Goal: Register for event/course

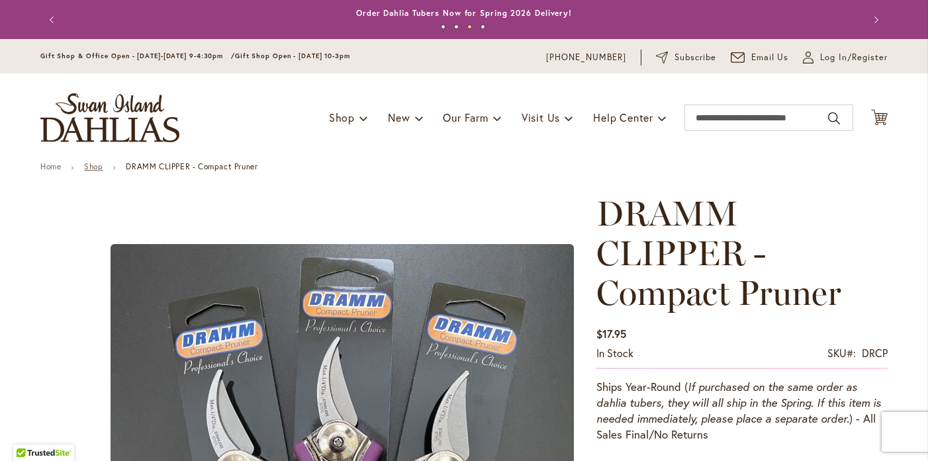
click at [94, 166] on link "Shop" at bounding box center [93, 166] width 19 height 10
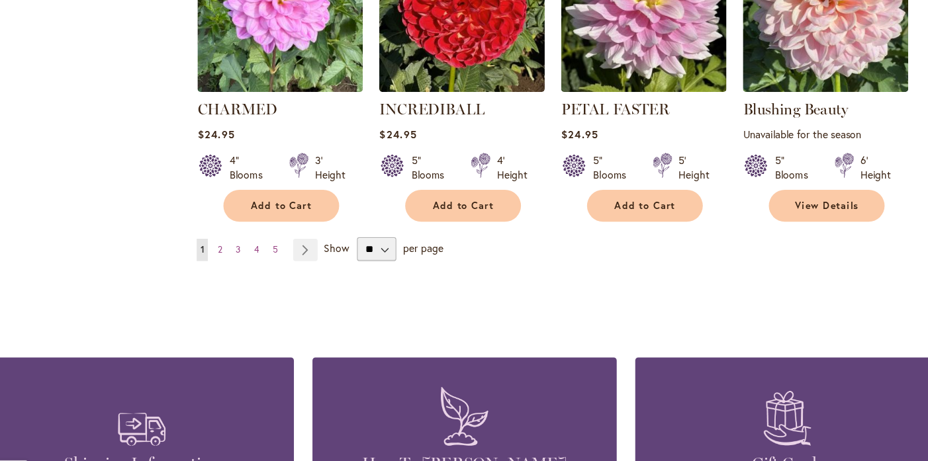
scroll to position [1107, 0]
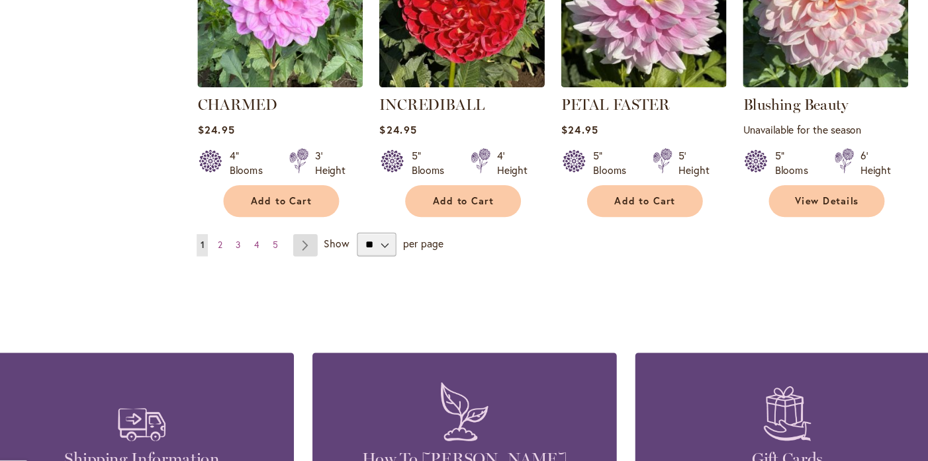
click at [318, 249] on link "Page Next" at bounding box center [322, 253] width 22 height 20
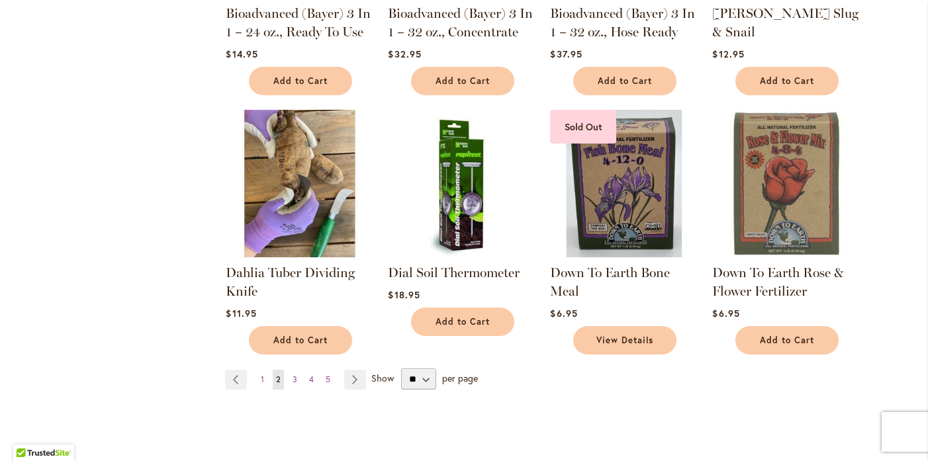
scroll to position [963, 0]
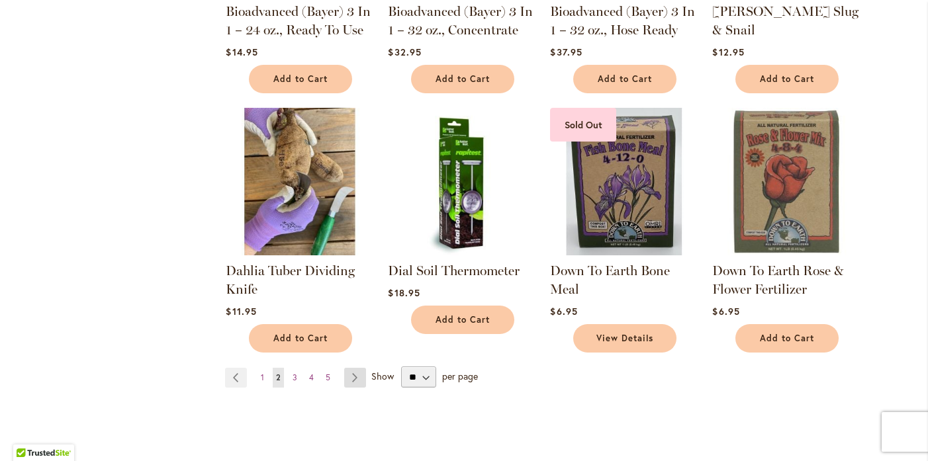
click at [350, 374] on link "Page Next" at bounding box center [355, 378] width 22 height 20
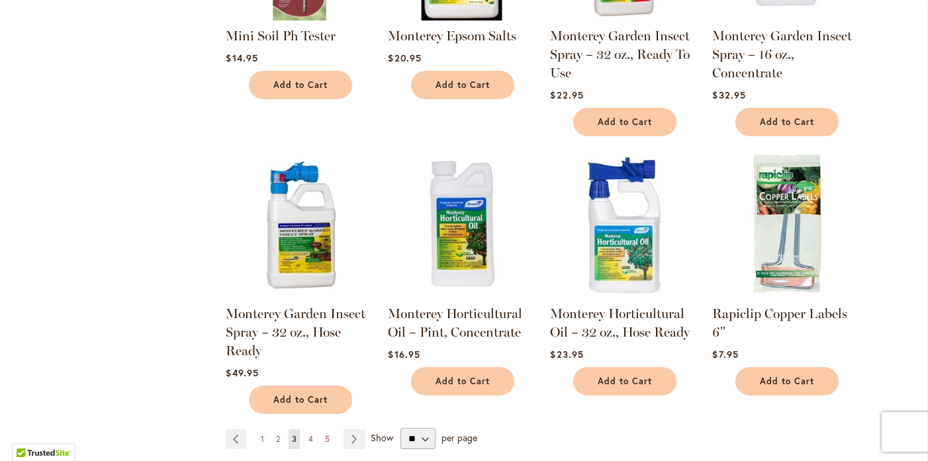
scroll to position [902, 0]
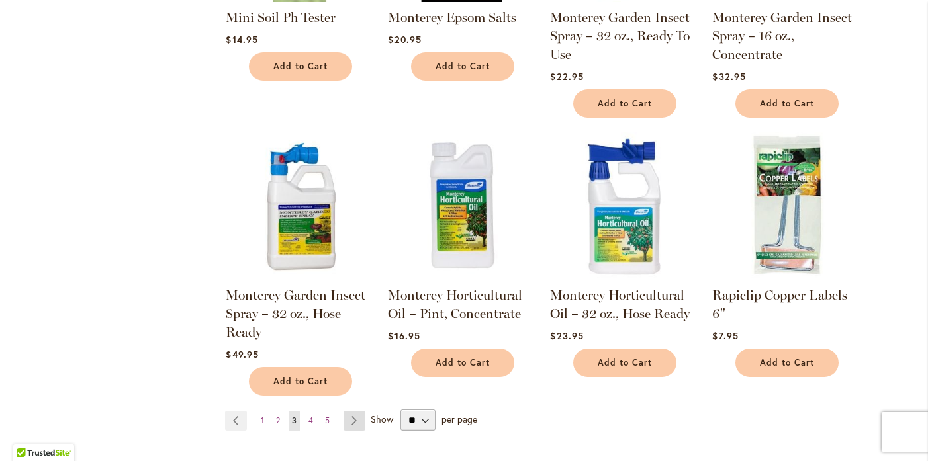
click at [348, 411] on link "Page Next" at bounding box center [354, 421] width 22 height 20
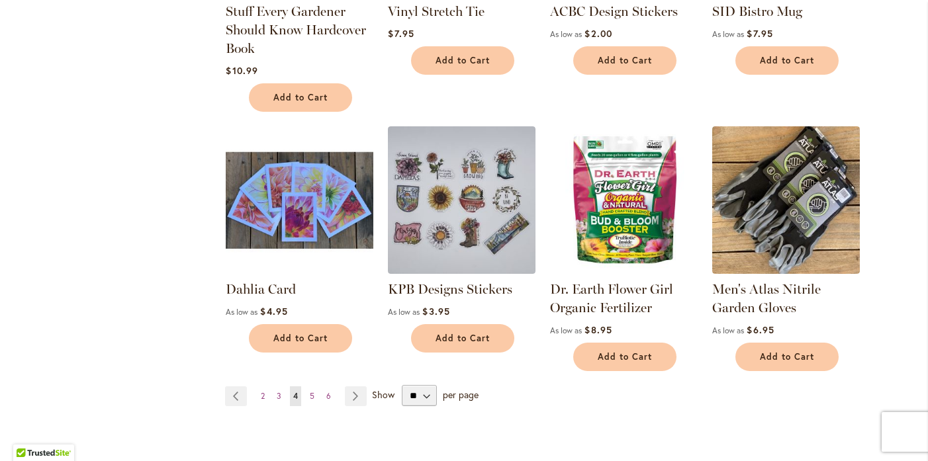
scroll to position [908, 0]
click at [351, 388] on link "Page Next" at bounding box center [356, 396] width 22 height 20
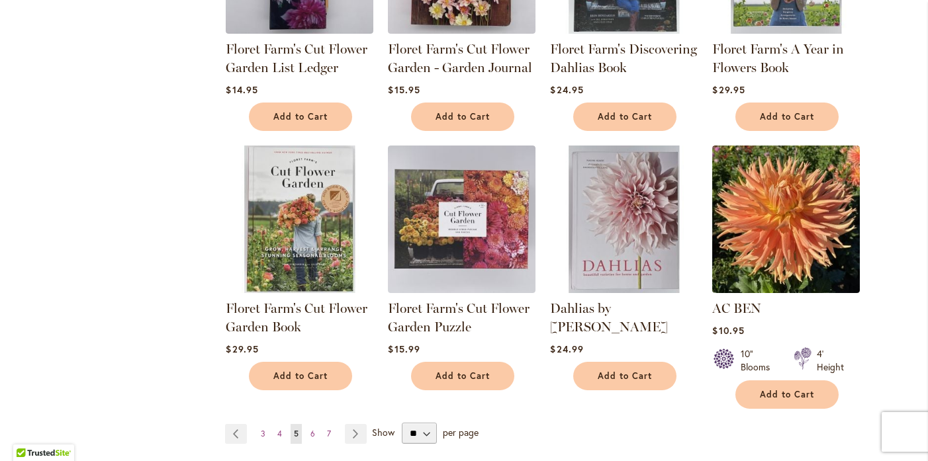
scroll to position [900, 0]
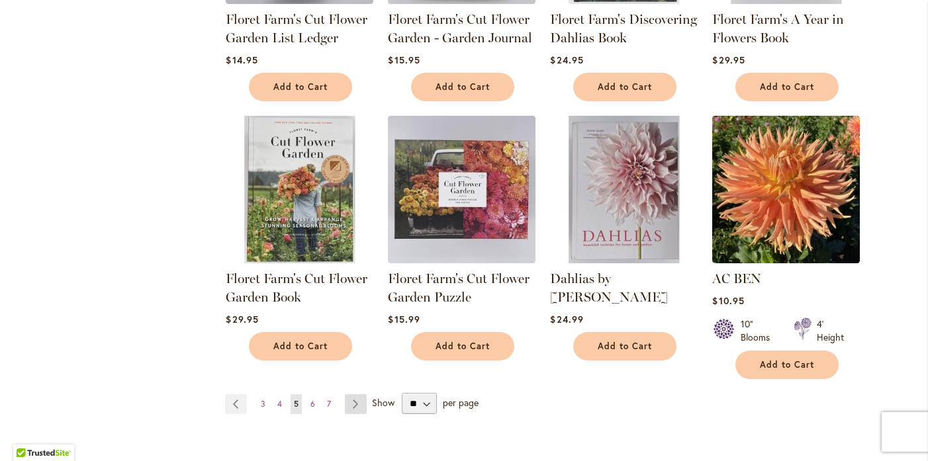
click at [353, 403] on link "Page Next" at bounding box center [356, 404] width 22 height 20
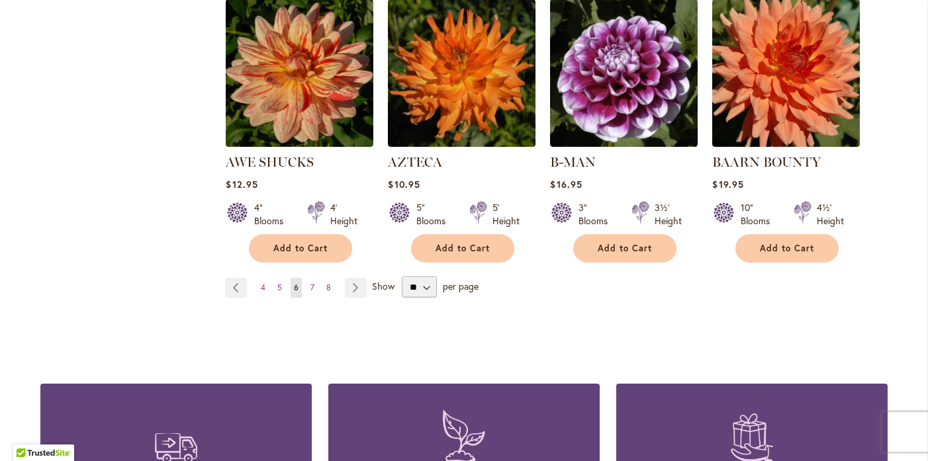
scroll to position [1117, 0]
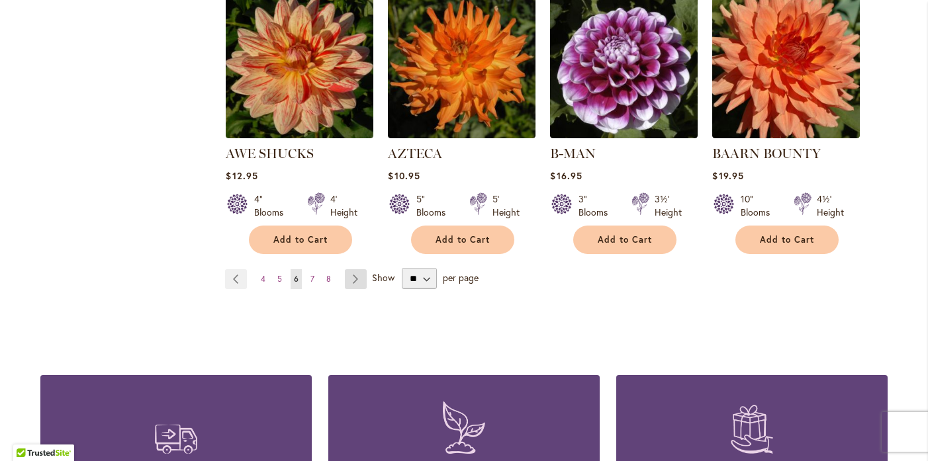
click at [355, 269] on link "Page Next" at bounding box center [356, 279] width 22 height 20
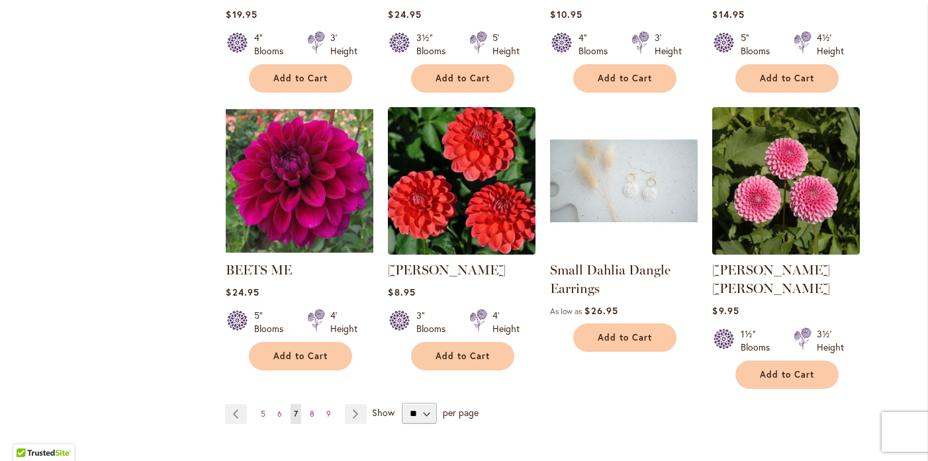
scroll to position [994, 0]
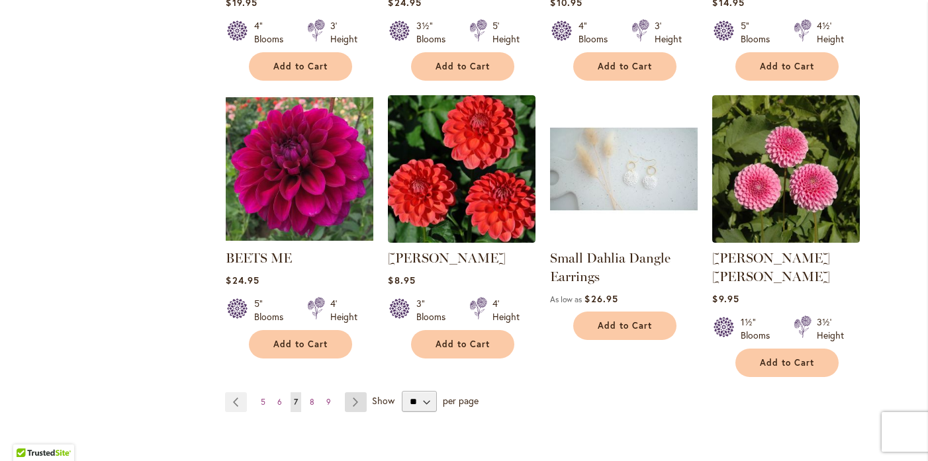
click at [349, 392] on link "Page Next" at bounding box center [356, 402] width 22 height 20
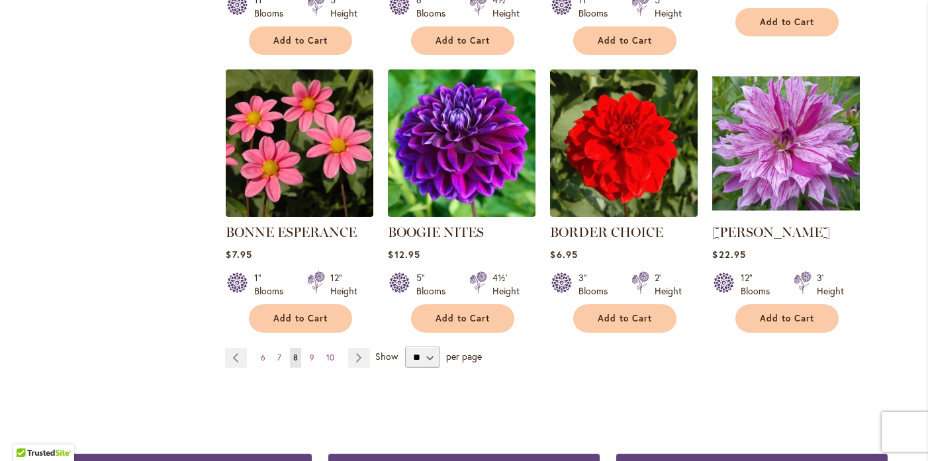
scroll to position [1021, 0]
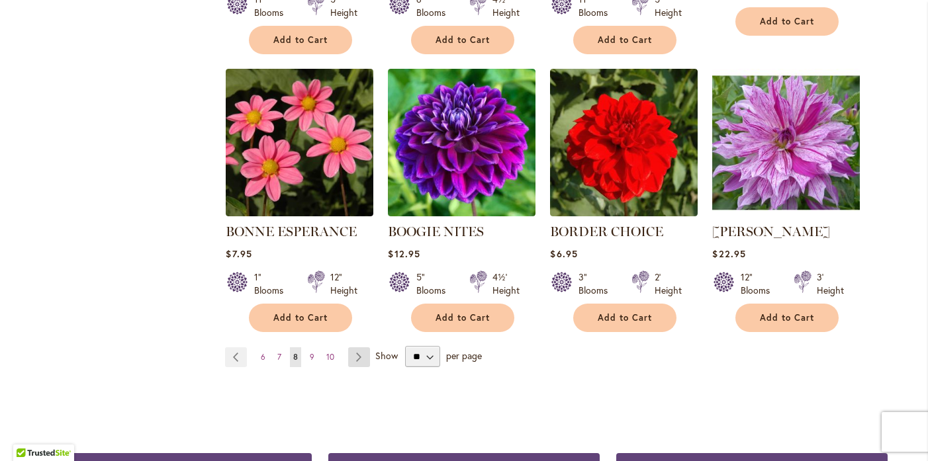
click at [348, 355] on link "Page Next" at bounding box center [359, 357] width 22 height 20
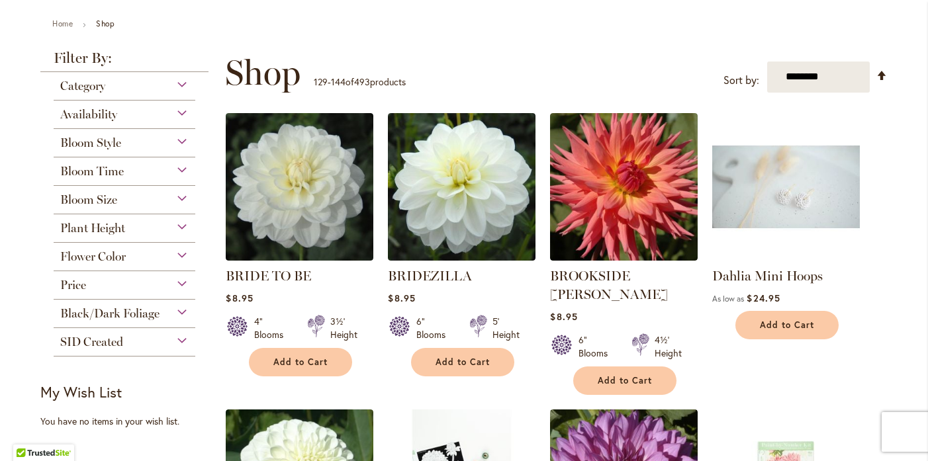
scroll to position [144, 0]
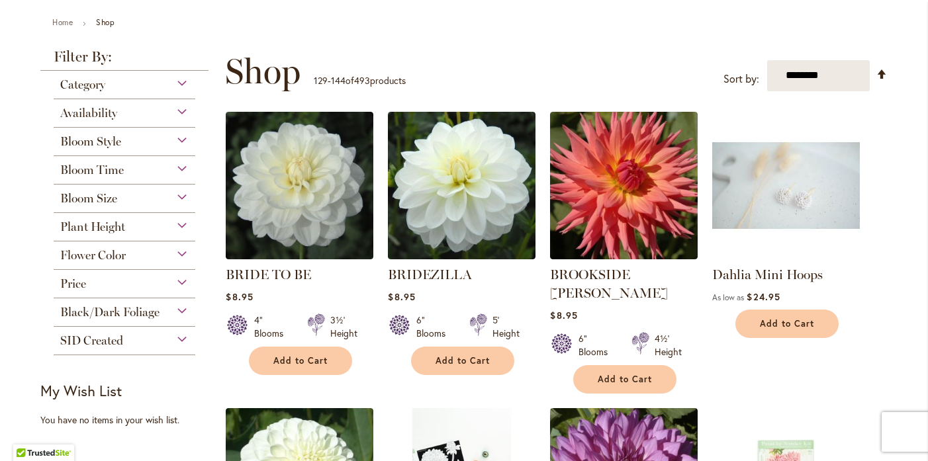
click at [759, 199] on img at bounding box center [786, 185] width 155 height 155
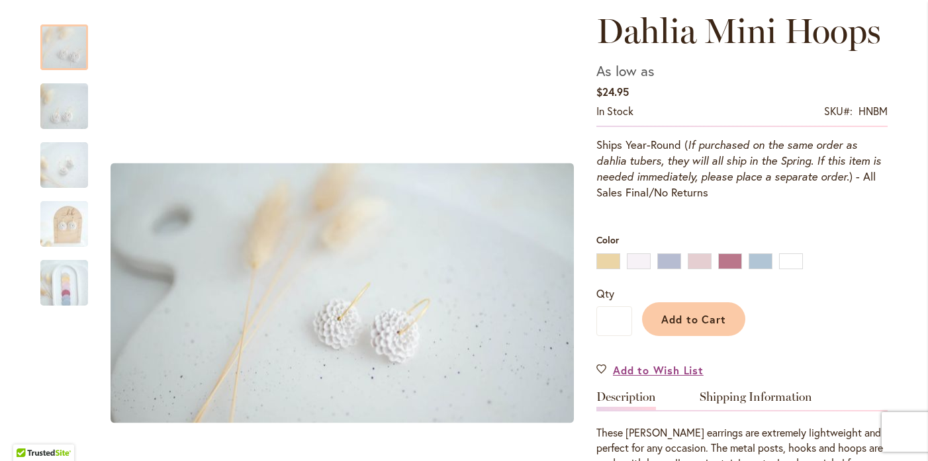
scroll to position [185, 0]
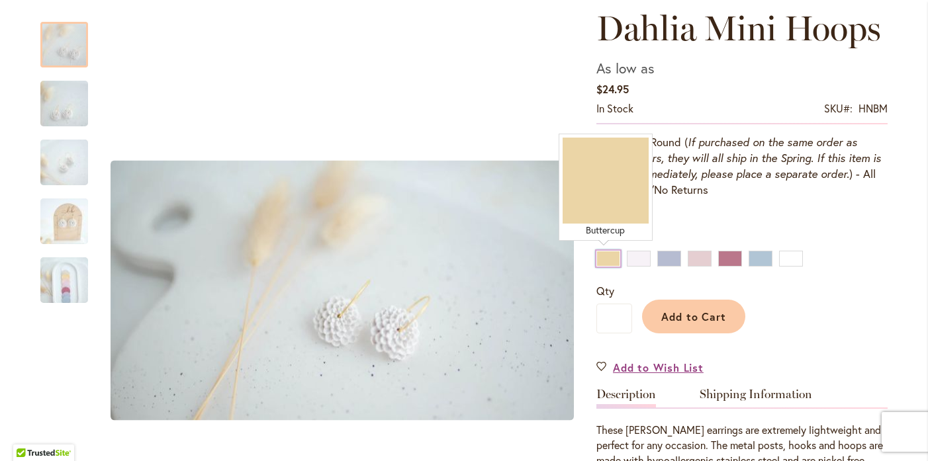
click at [612, 256] on div "Buttercup" at bounding box center [608, 259] width 24 height 16
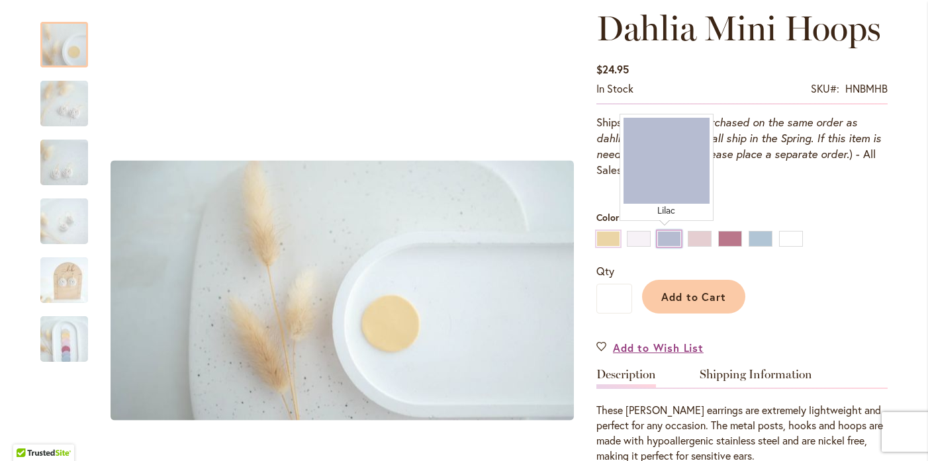
click at [664, 238] on div "Lilac" at bounding box center [669, 239] width 24 height 16
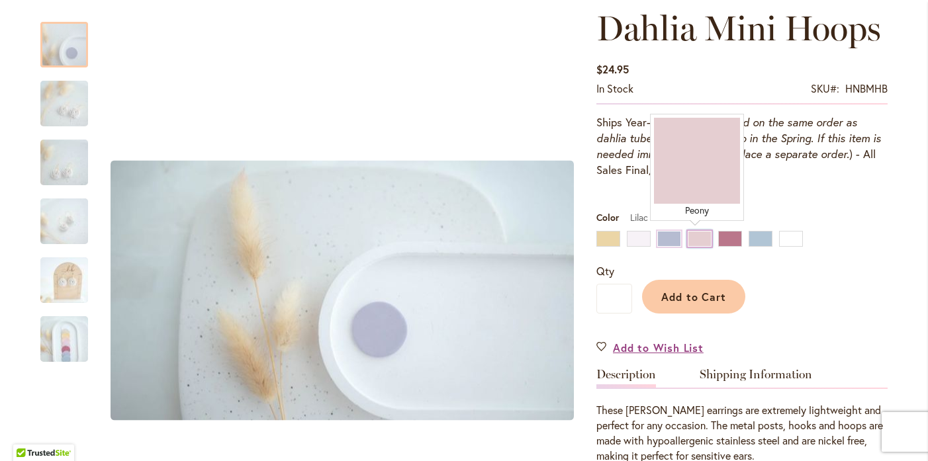
click at [690, 238] on div "Peony" at bounding box center [699, 239] width 24 height 16
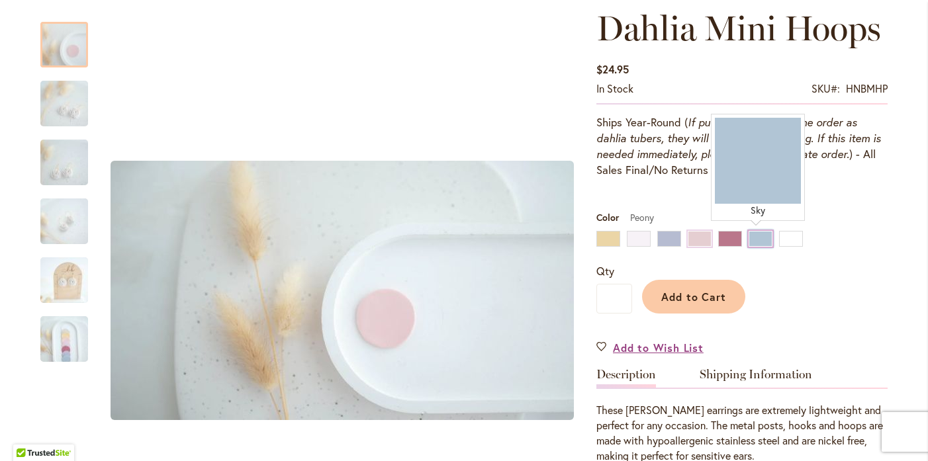
click at [756, 239] on div "Sky" at bounding box center [760, 239] width 24 height 16
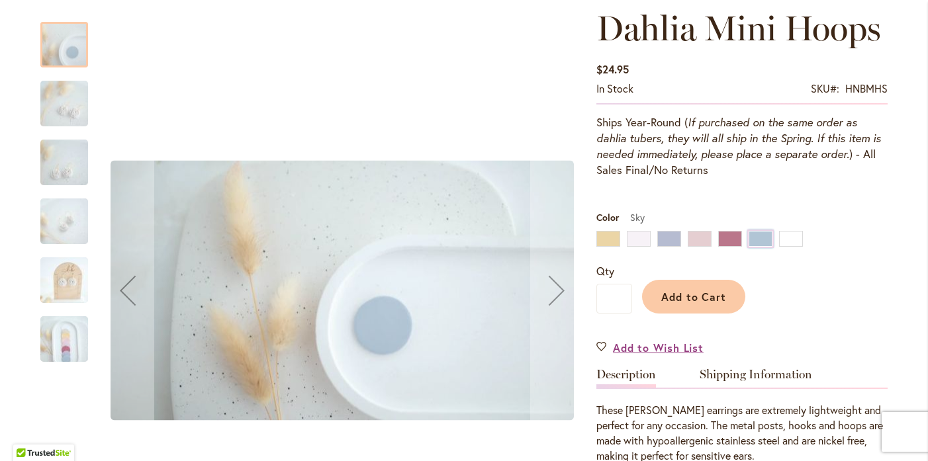
click at [69, 109] on img "Dahlia Mini Hoops" at bounding box center [64, 104] width 95 height 54
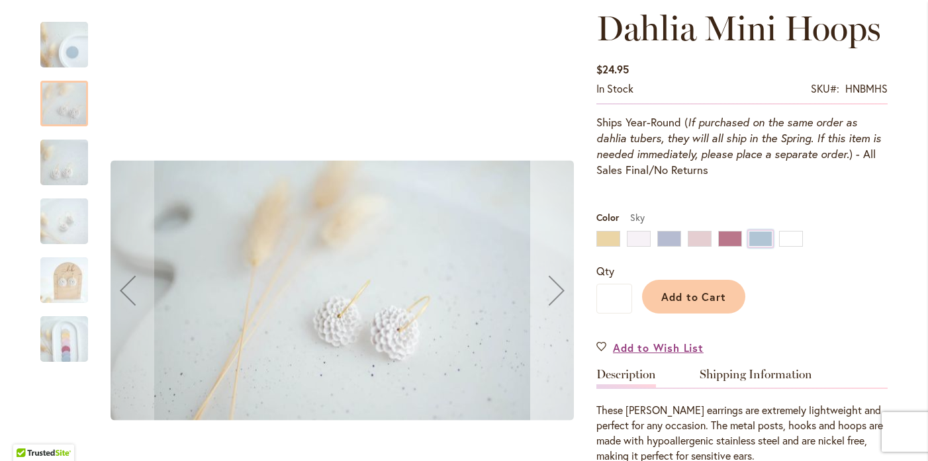
click at [553, 293] on div "Next" at bounding box center [556, 290] width 53 height 53
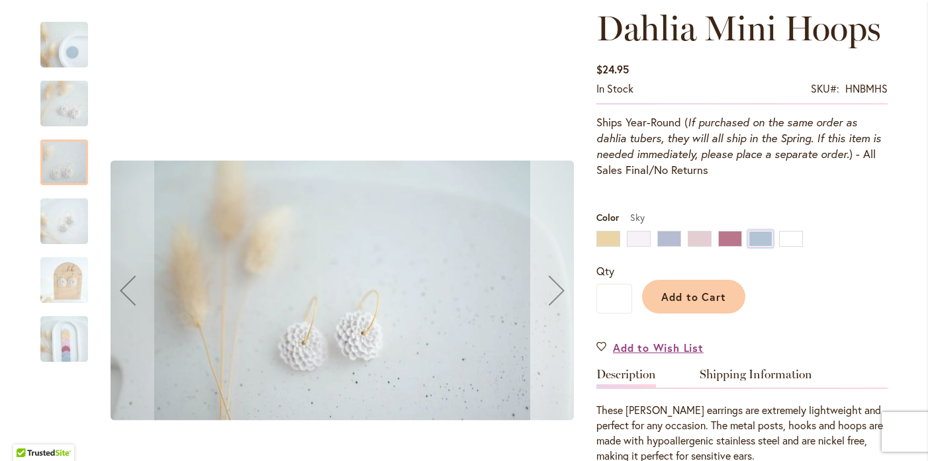
click at [552, 292] on div "Next" at bounding box center [556, 290] width 53 height 53
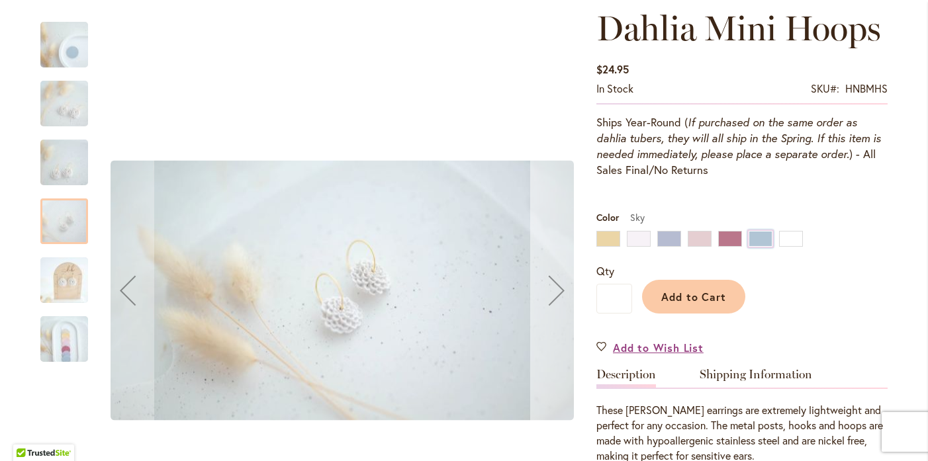
click at [552, 292] on div "Next" at bounding box center [556, 290] width 53 height 53
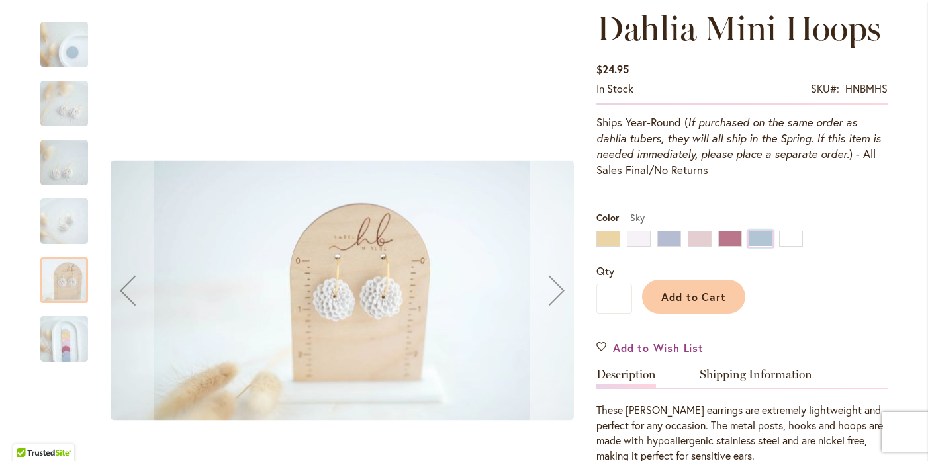
click at [552, 292] on div "Next" at bounding box center [556, 290] width 53 height 53
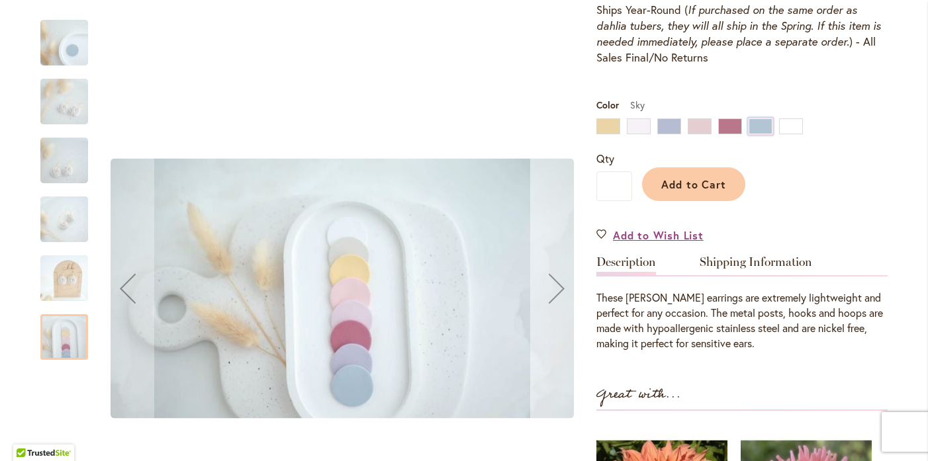
scroll to position [293, 0]
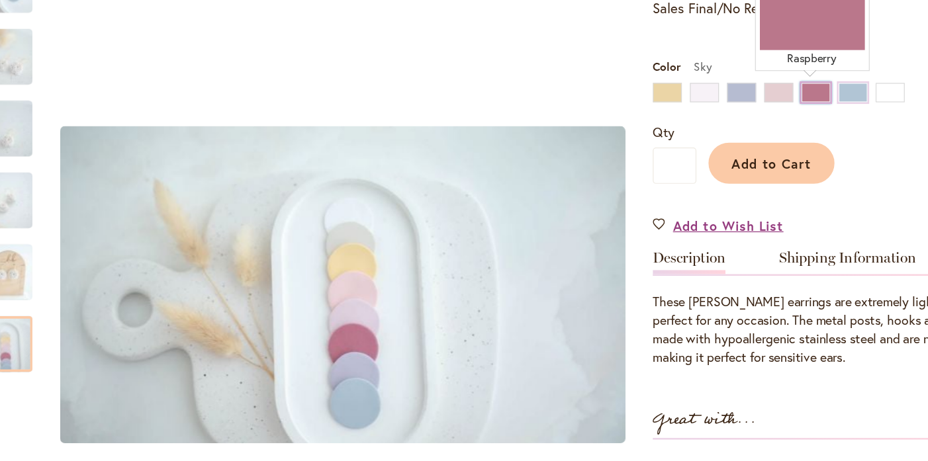
click at [730, 130] on div "Raspberry" at bounding box center [730, 131] width 24 height 16
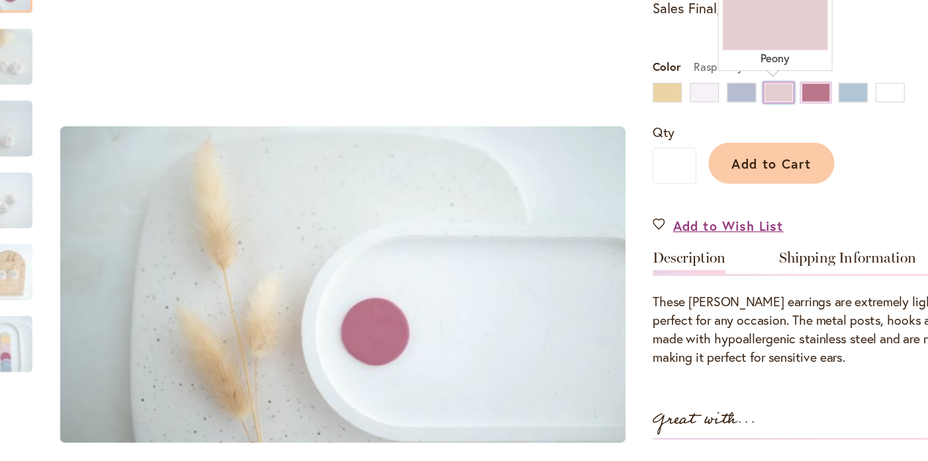
click at [699, 133] on div "Peony" at bounding box center [699, 131] width 24 height 16
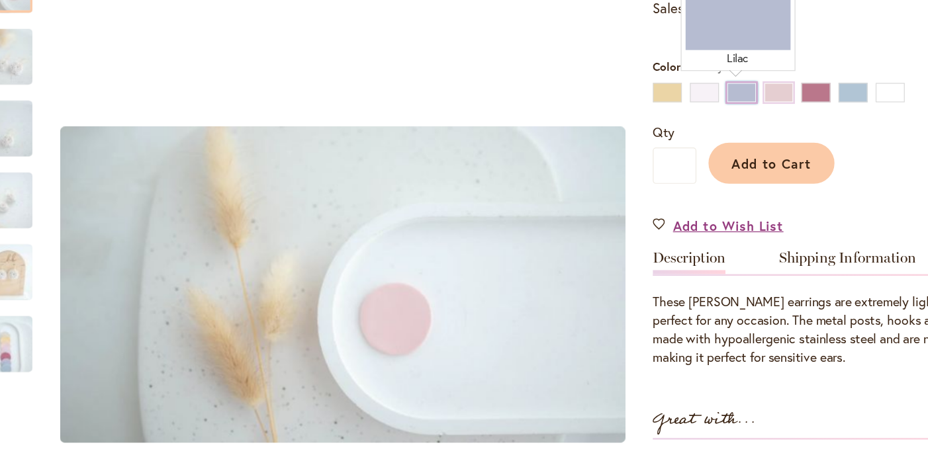
click at [668, 134] on div "Lilac" at bounding box center [669, 131] width 24 height 16
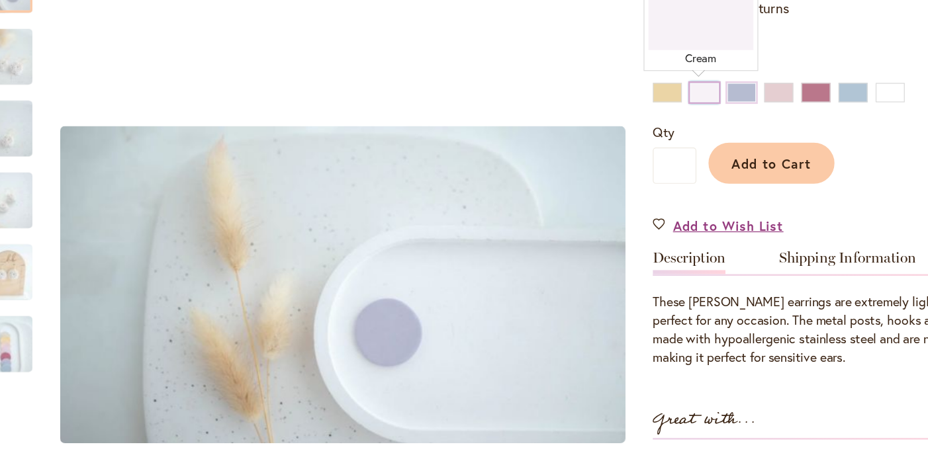
click at [631, 136] on div "Cream" at bounding box center [639, 131] width 24 height 16
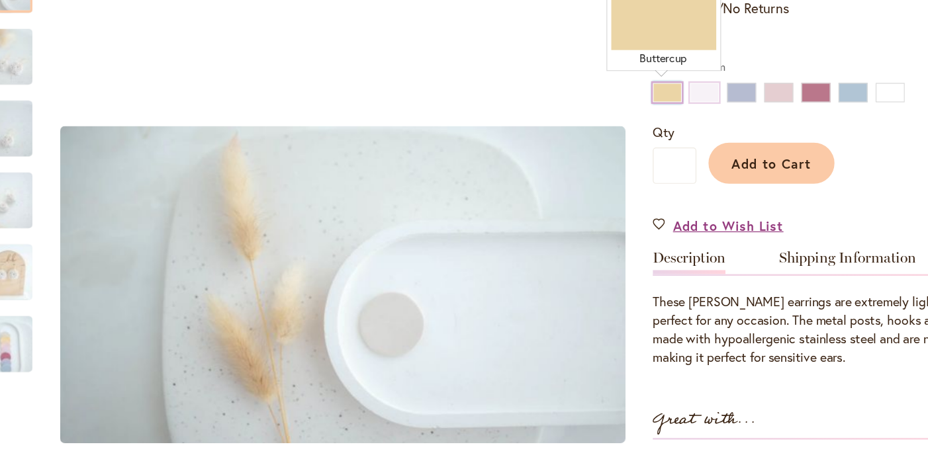
click at [606, 132] on div "Buttercup" at bounding box center [608, 131] width 24 height 16
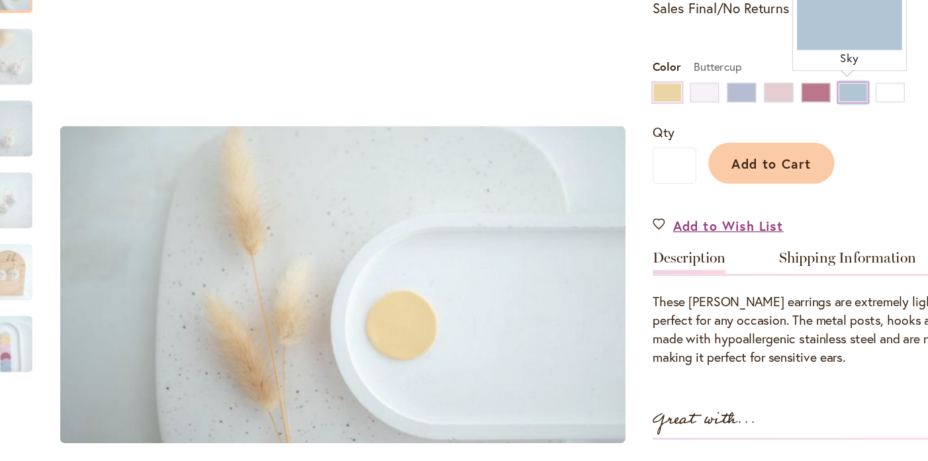
click at [753, 130] on div "Sky" at bounding box center [760, 131] width 24 height 16
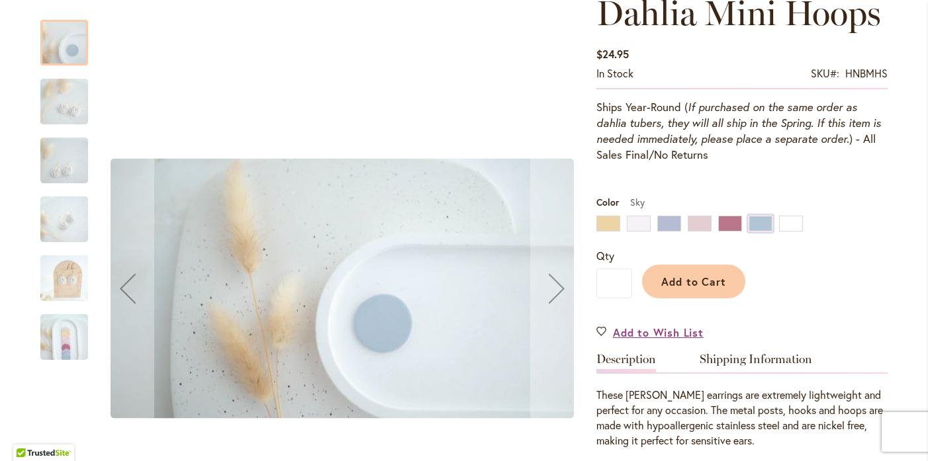
scroll to position [138, 0]
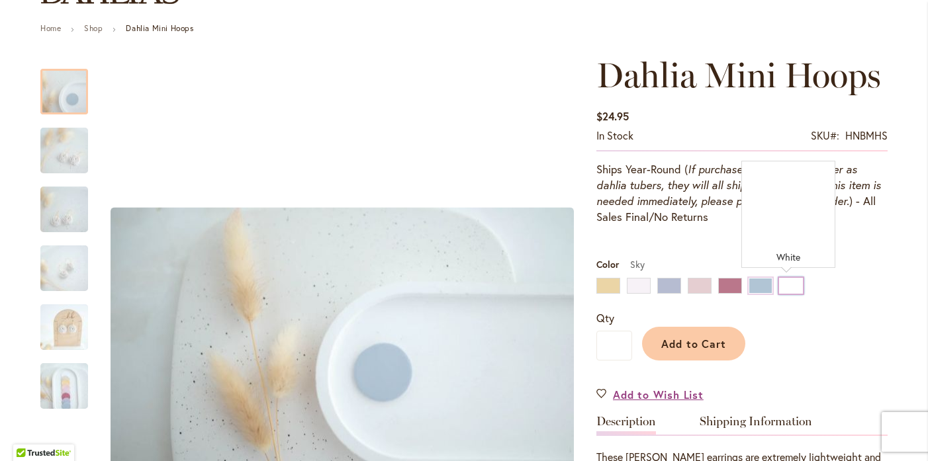
click at [786, 284] on div "White" at bounding box center [791, 286] width 24 height 16
type input "****"
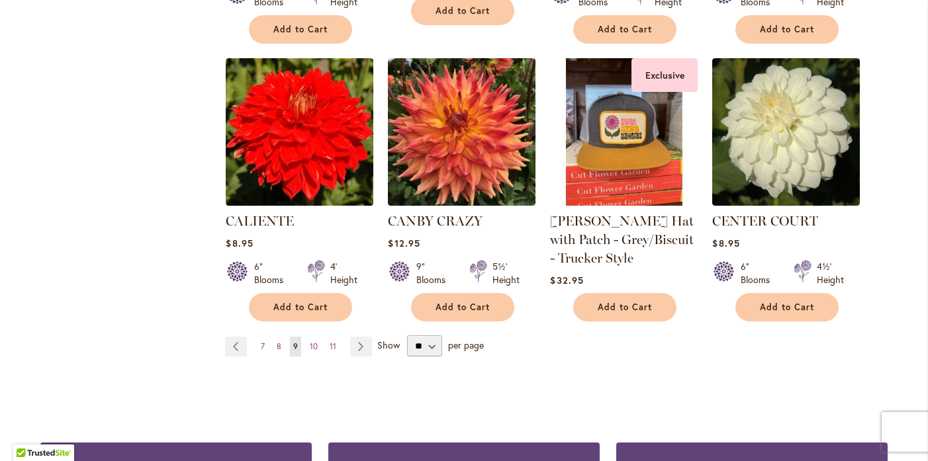
scroll to position [1023, 0]
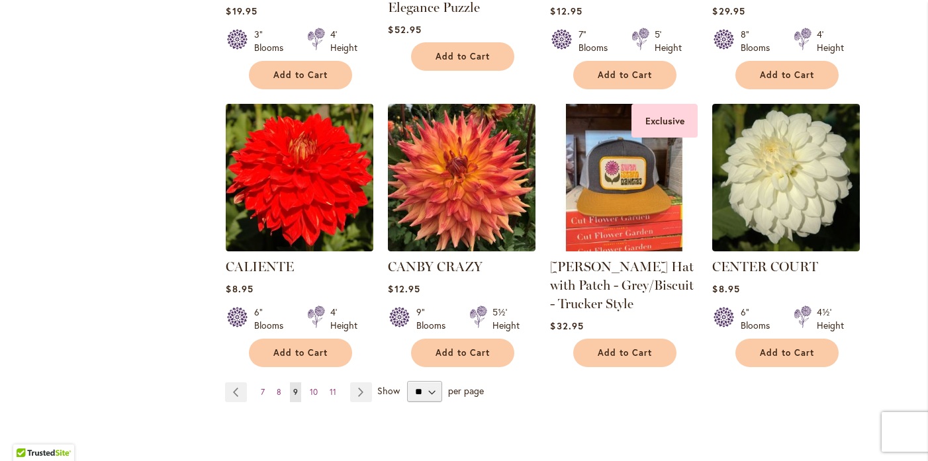
click at [634, 169] on img at bounding box center [623, 177] width 155 height 155
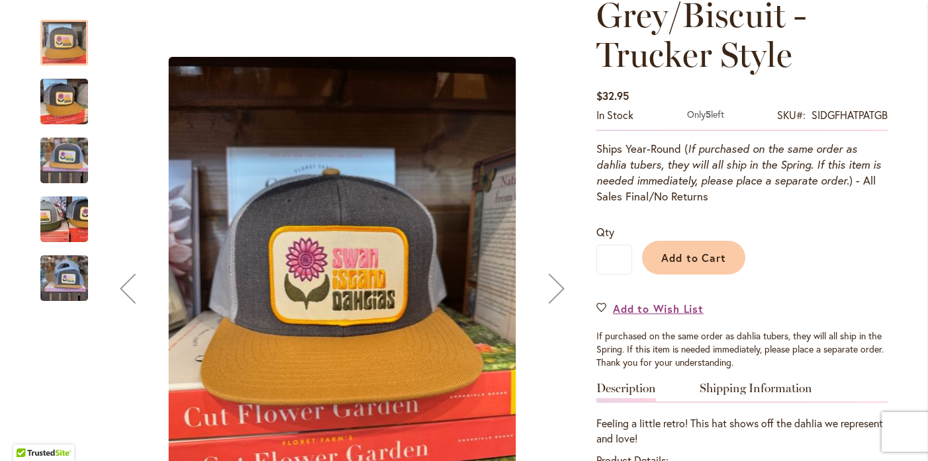
scroll to position [279, 0]
click at [548, 298] on div "Next" at bounding box center [556, 288] width 53 height 53
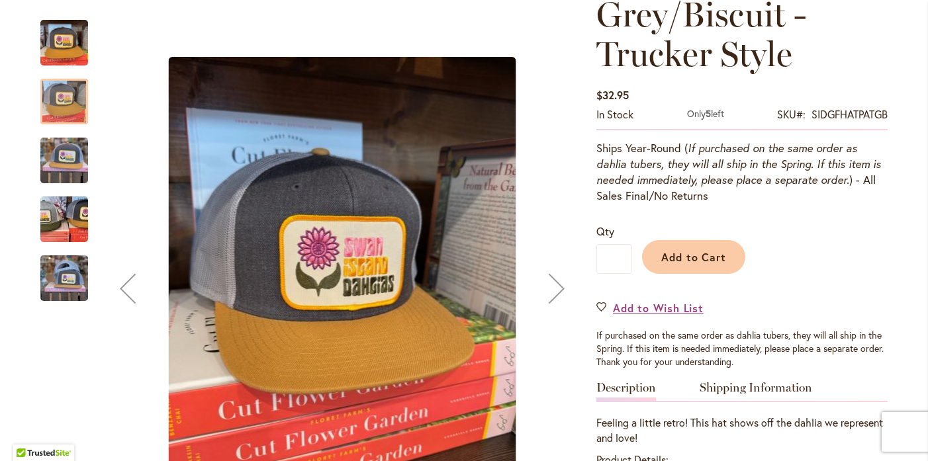
click at [551, 289] on div "Next" at bounding box center [556, 288] width 53 height 53
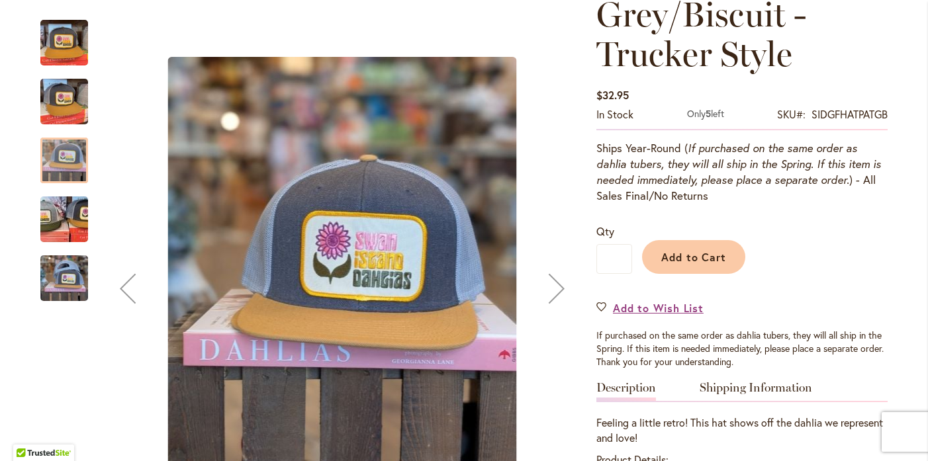
click at [551, 289] on div "Next" at bounding box center [556, 288] width 53 height 53
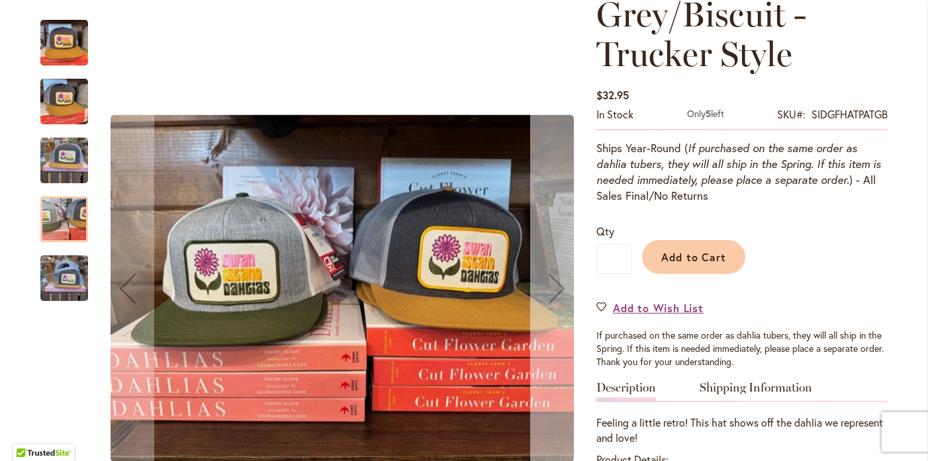
click at [551, 289] on div "Next" at bounding box center [556, 288] width 53 height 53
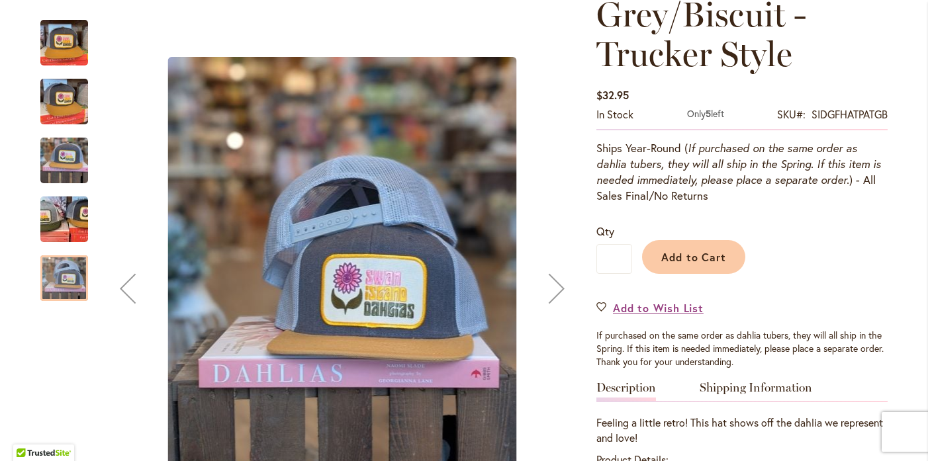
click at [562, 286] on div "Next" at bounding box center [556, 288] width 53 height 53
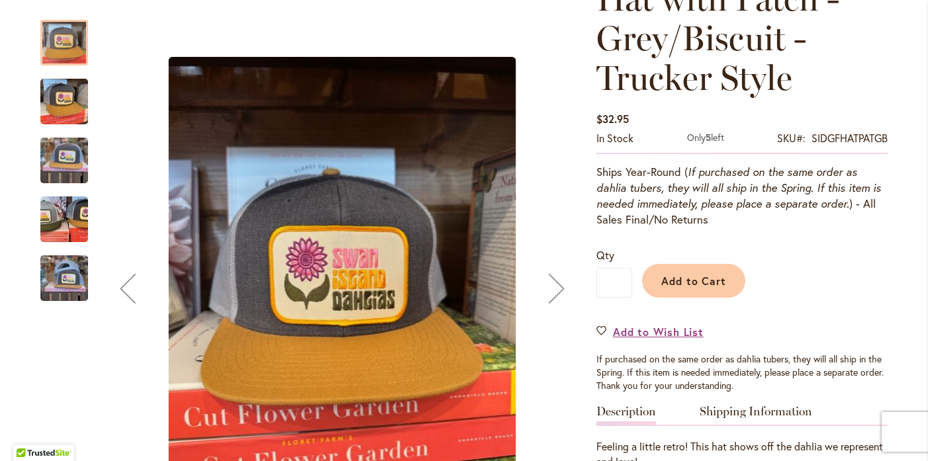
scroll to position [255, 0]
click at [554, 290] on div "Next" at bounding box center [556, 288] width 53 height 53
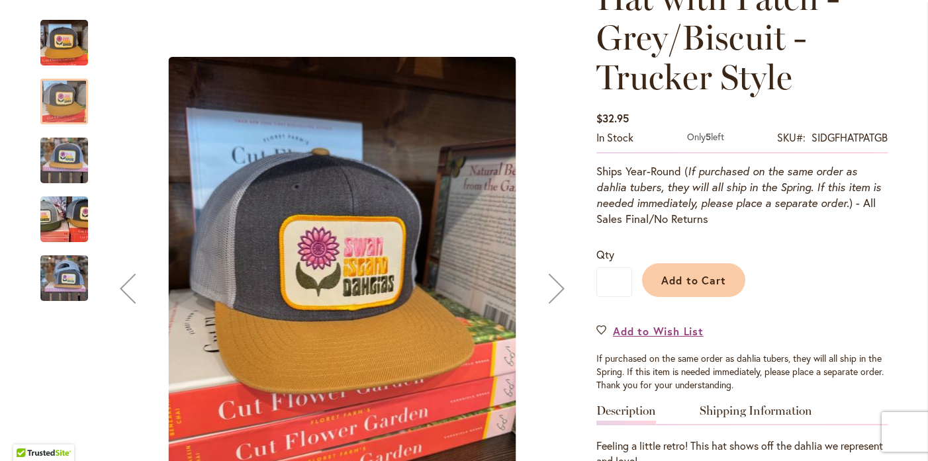
click at [554, 290] on div "Next" at bounding box center [556, 288] width 53 height 53
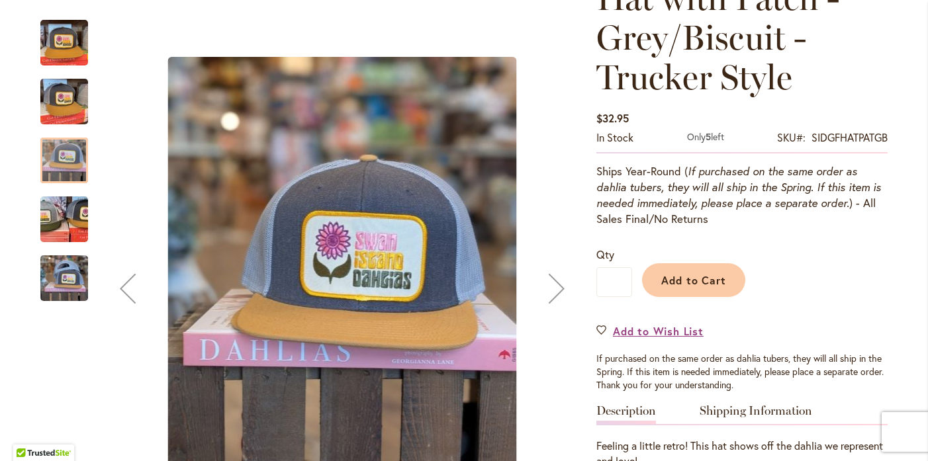
click at [554, 290] on div "Next" at bounding box center [556, 288] width 53 height 53
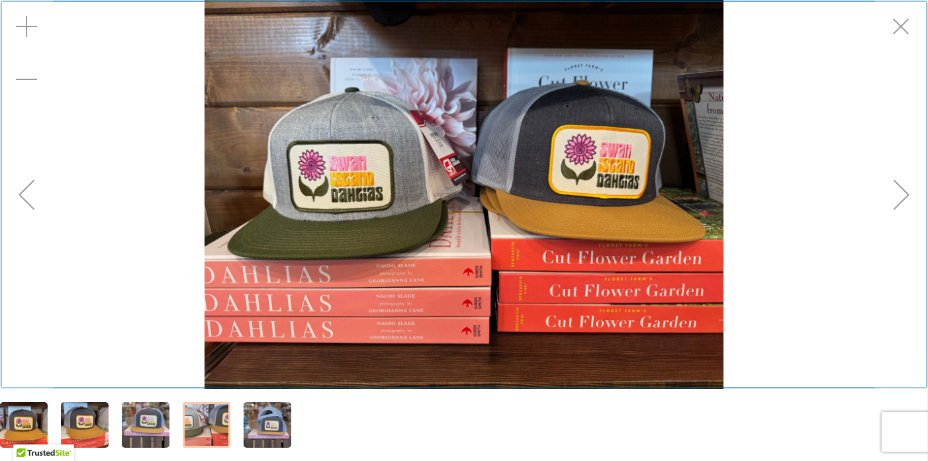
scroll to position [262, 0]
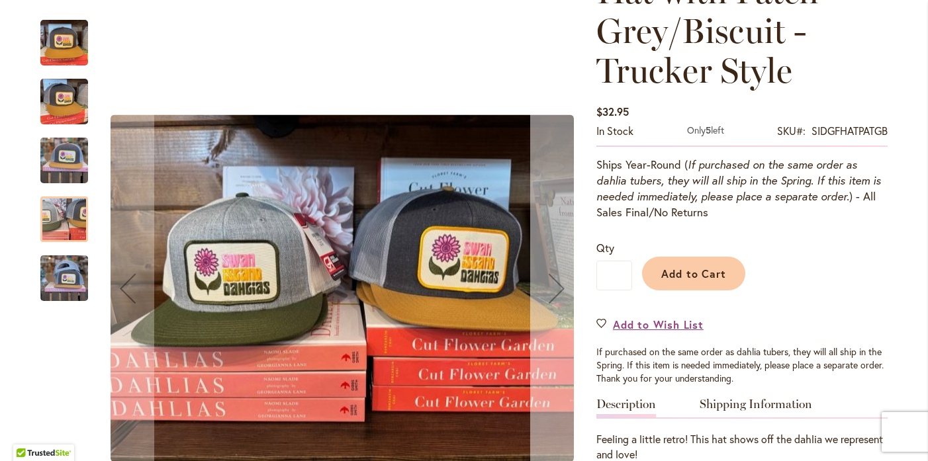
click at [549, 283] on div "Next" at bounding box center [556, 288] width 53 height 53
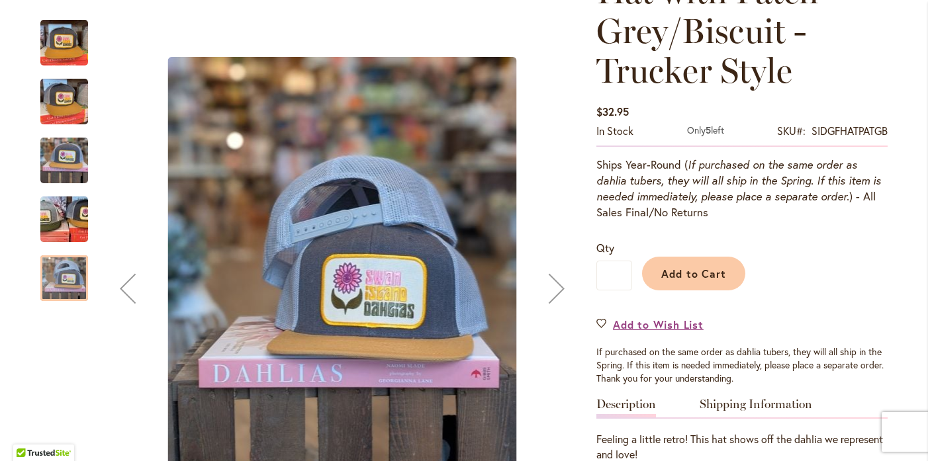
click at [549, 279] on div "Next" at bounding box center [556, 288] width 53 height 53
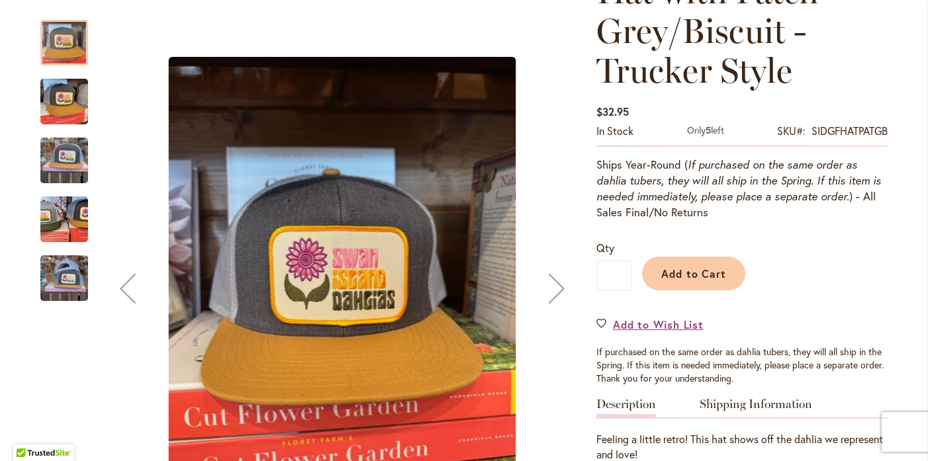
click at [549, 279] on div "Next" at bounding box center [556, 288] width 53 height 53
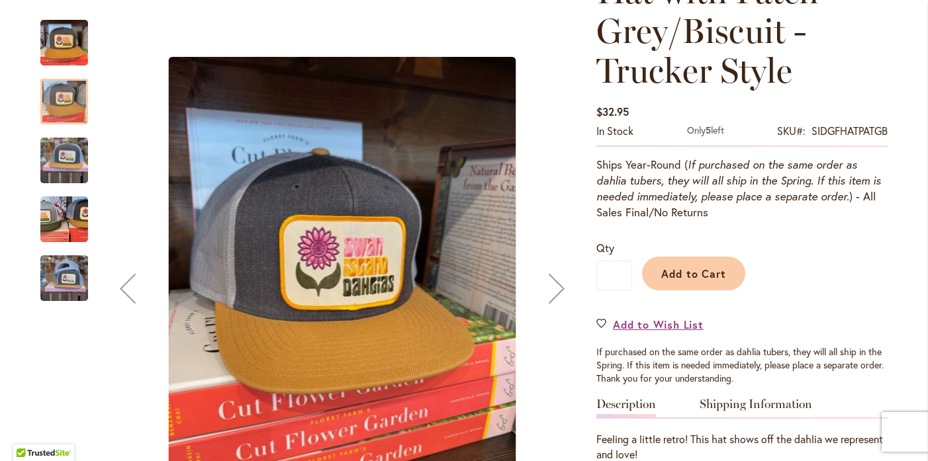
click at [549, 279] on div "Next" at bounding box center [556, 288] width 53 height 53
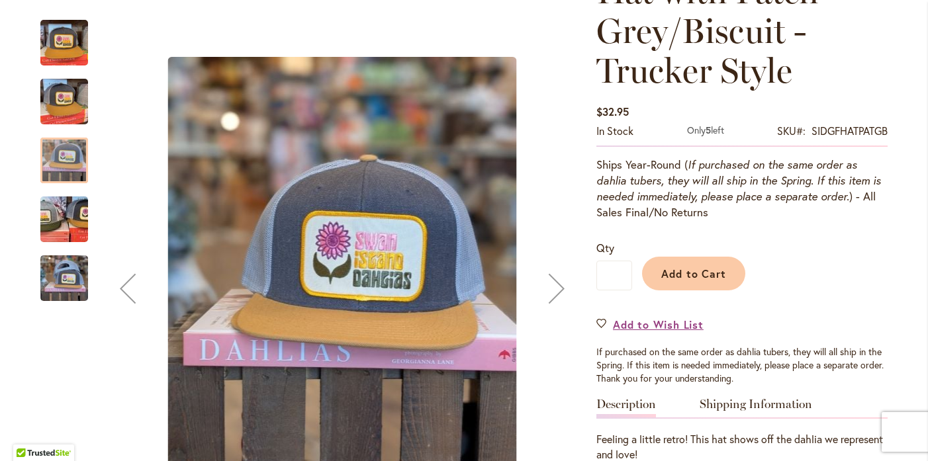
click at [549, 279] on div "Next" at bounding box center [556, 288] width 53 height 53
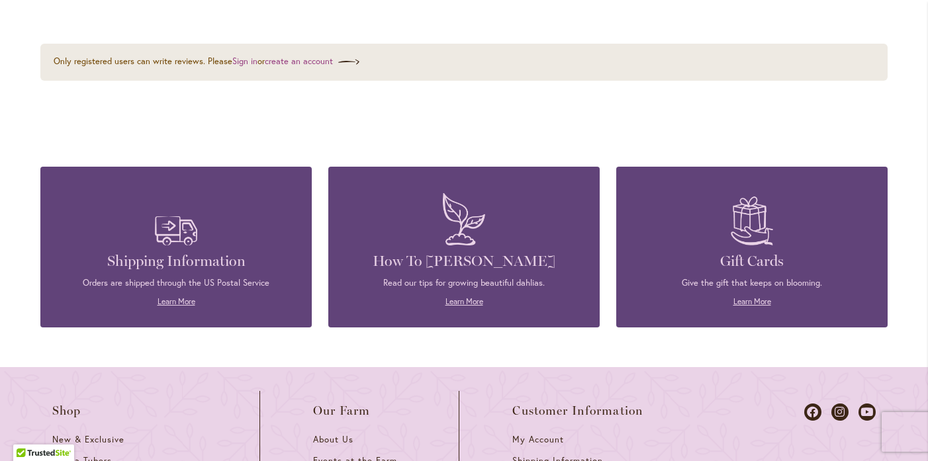
scroll to position [0, 0]
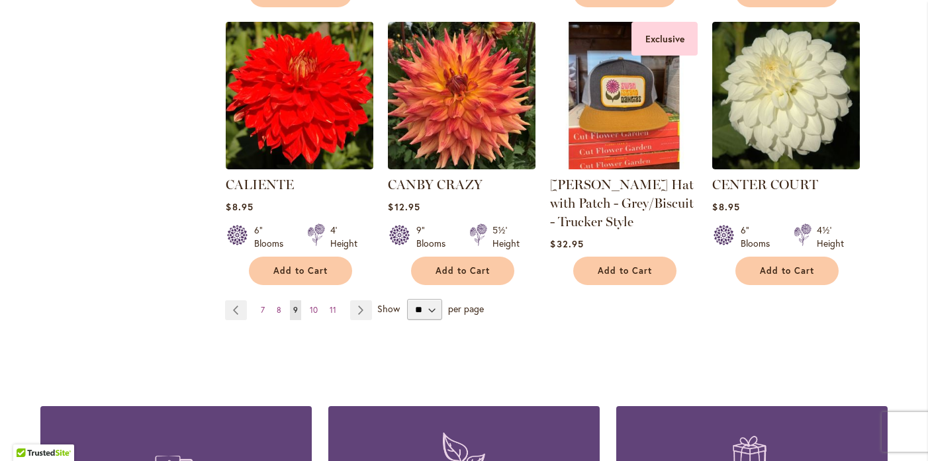
scroll to position [1106, 0]
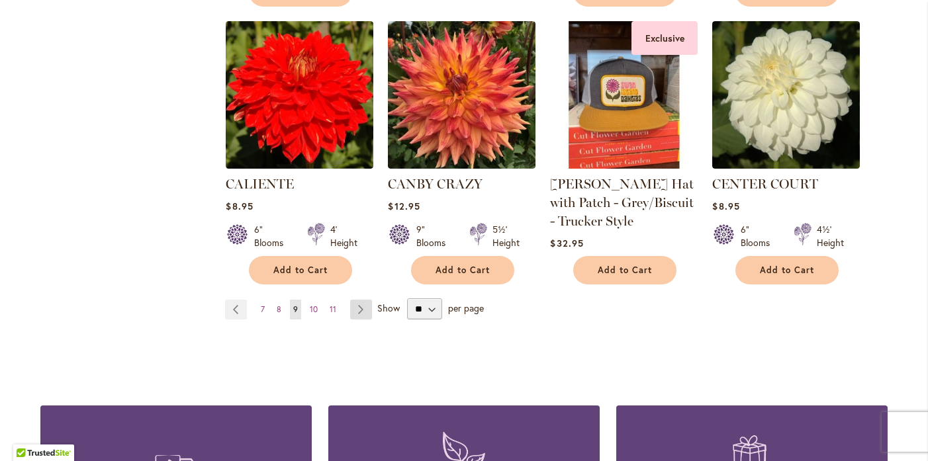
click at [353, 300] on link "Page Next" at bounding box center [361, 310] width 22 height 20
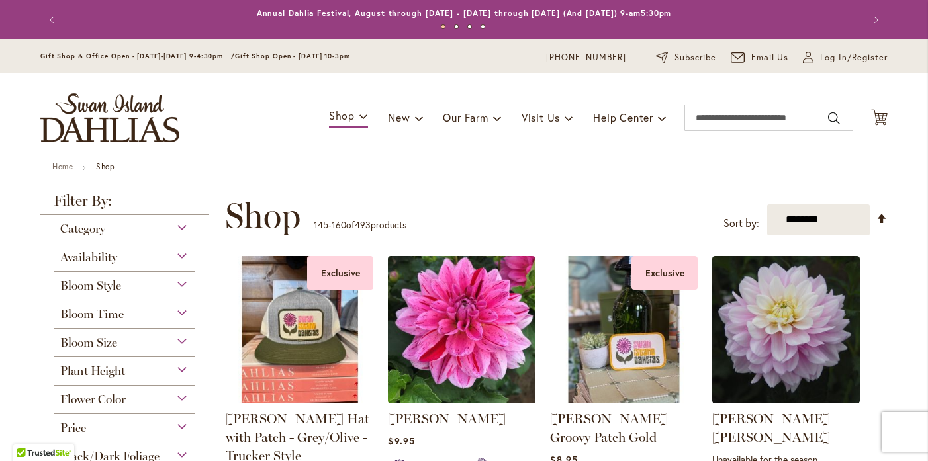
click at [278, 364] on img at bounding box center [299, 329] width 155 height 155
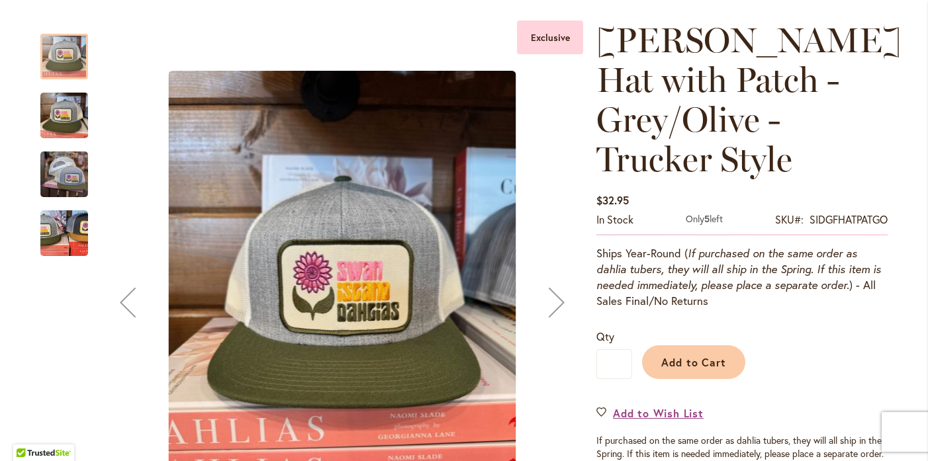
scroll to position [174, 0]
click at [553, 300] on div "Next" at bounding box center [556, 301] width 53 height 53
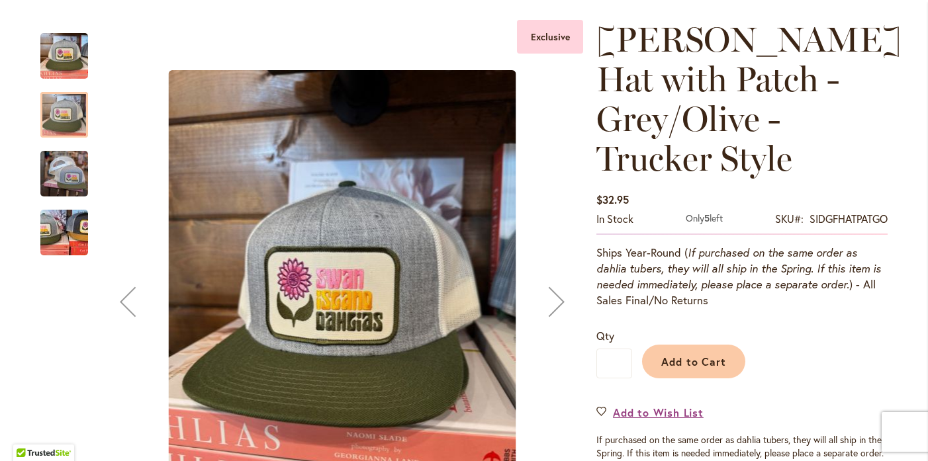
click at [553, 300] on div "Next" at bounding box center [556, 301] width 53 height 53
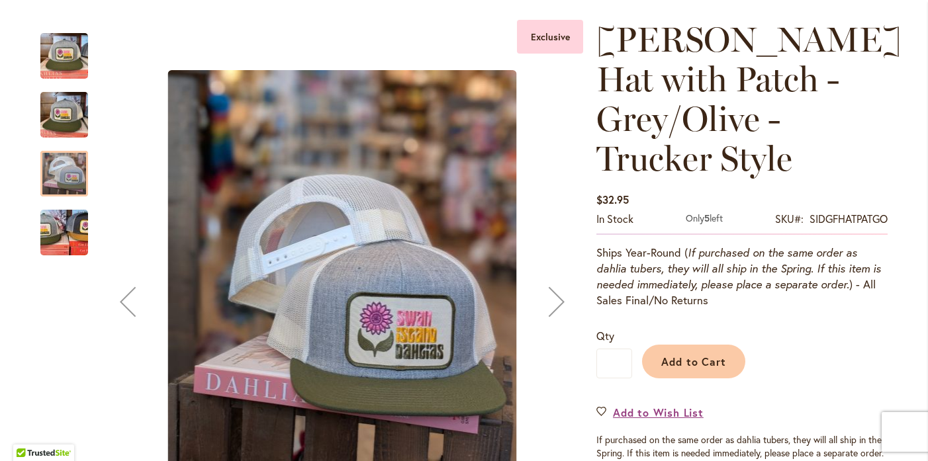
click at [553, 300] on div "Next" at bounding box center [556, 301] width 53 height 53
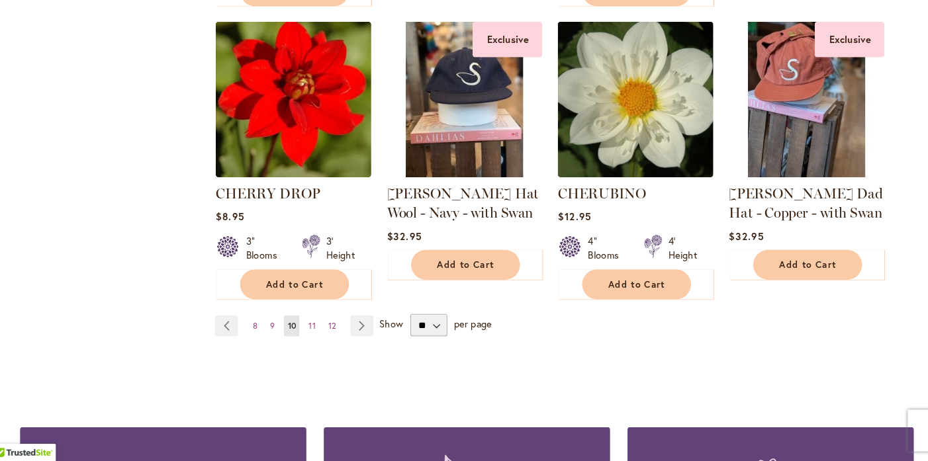
scroll to position [1070, 0]
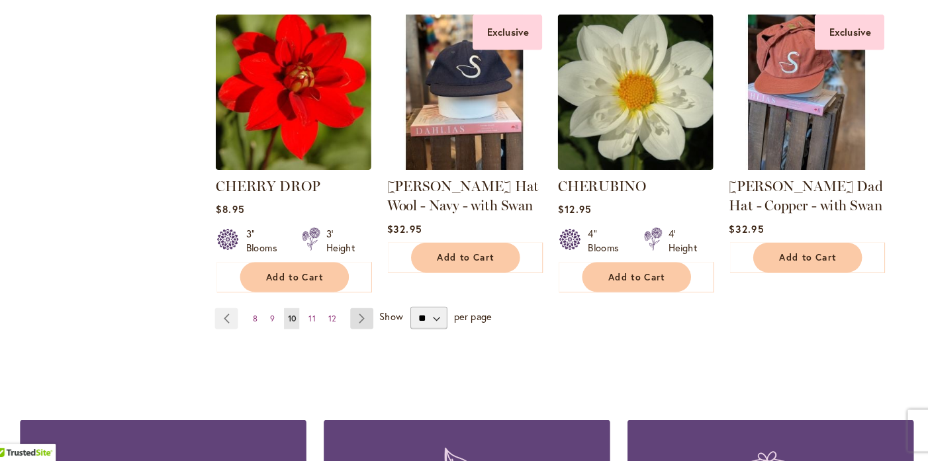
click at [360, 316] on link "Page Next" at bounding box center [364, 326] width 22 height 20
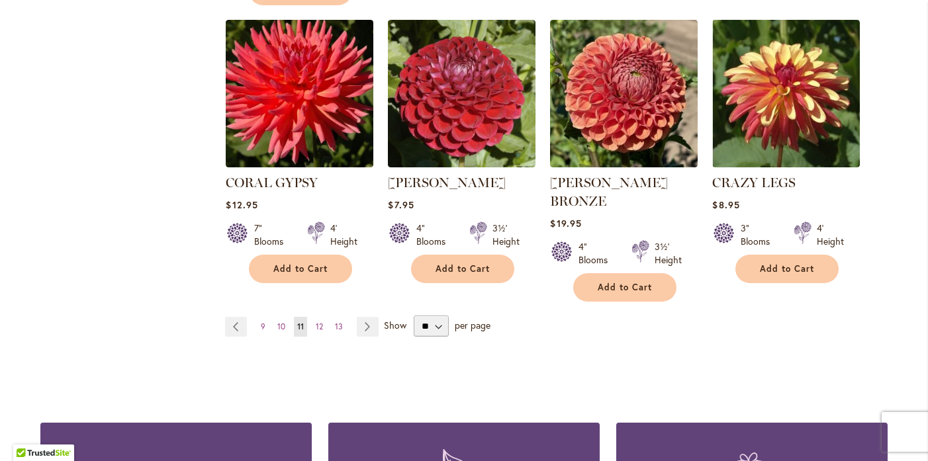
scroll to position [1128, 0]
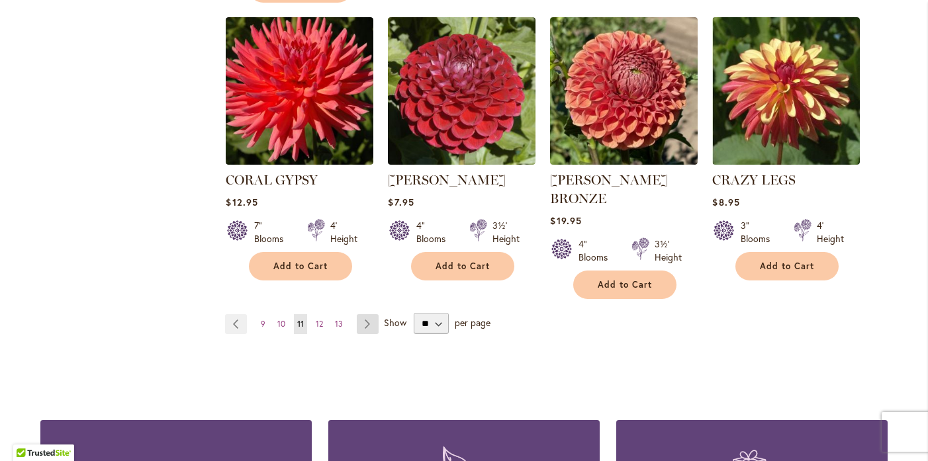
click at [362, 314] on link "Page Next" at bounding box center [368, 324] width 22 height 20
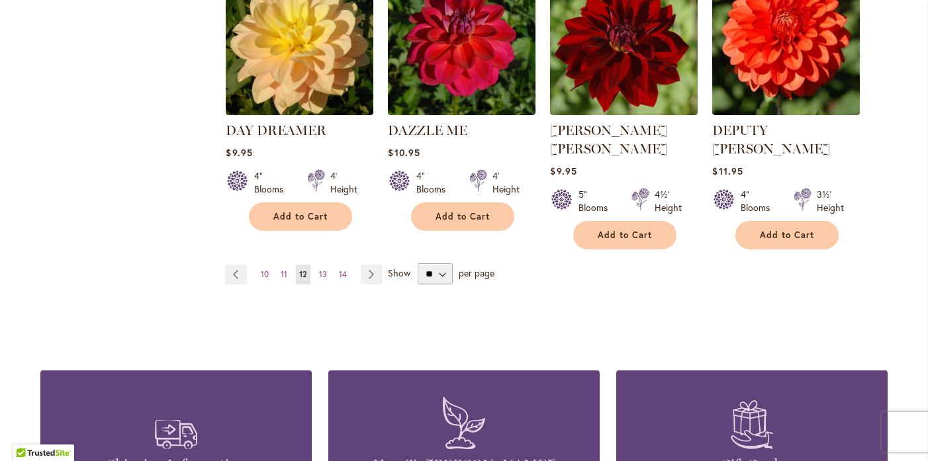
scroll to position [1161, 0]
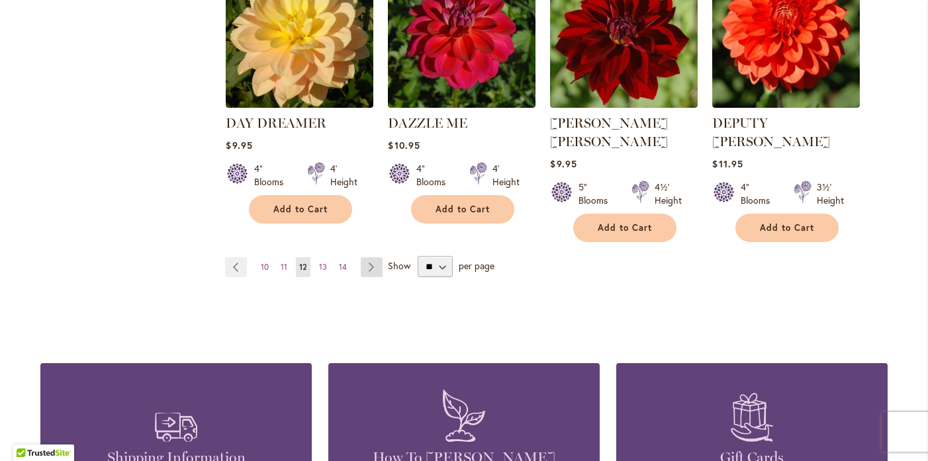
click at [366, 257] on link "Page Next" at bounding box center [372, 267] width 22 height 20
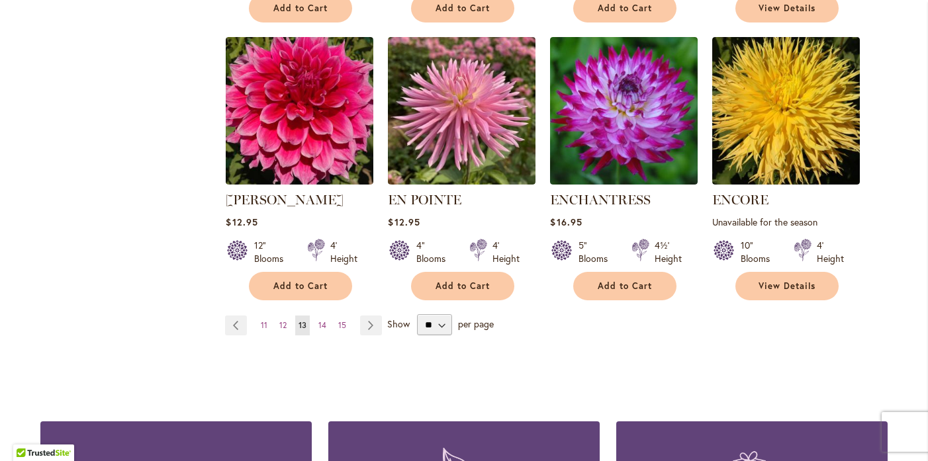
scroll to position [1053, 0]
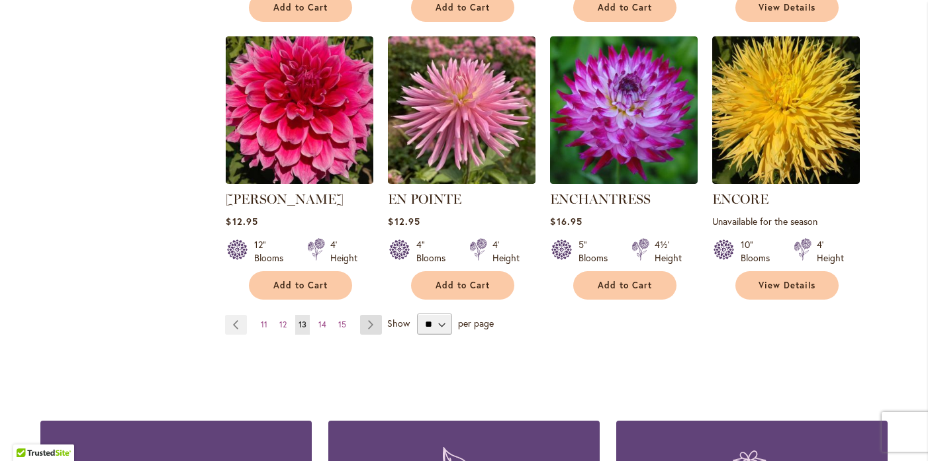
click at [360, 321] on link "Page Next" at bounding box center [371, 325] width 22 height 20
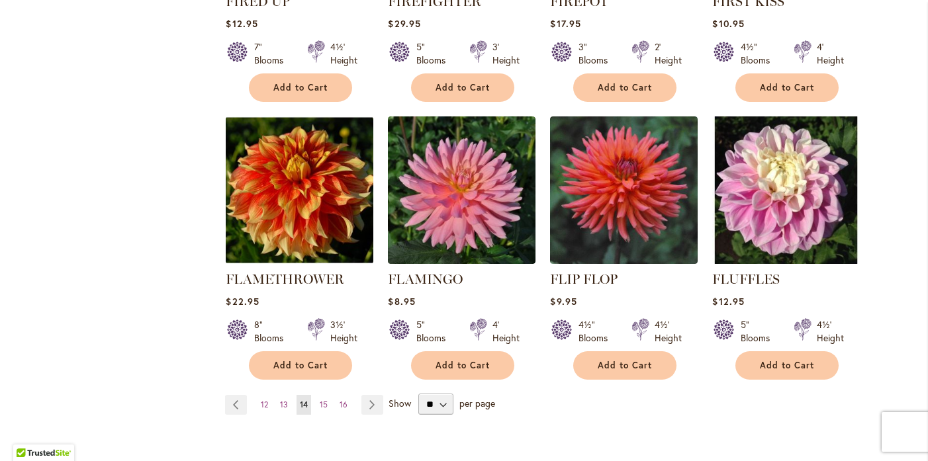
scroll to position [1081, 0]
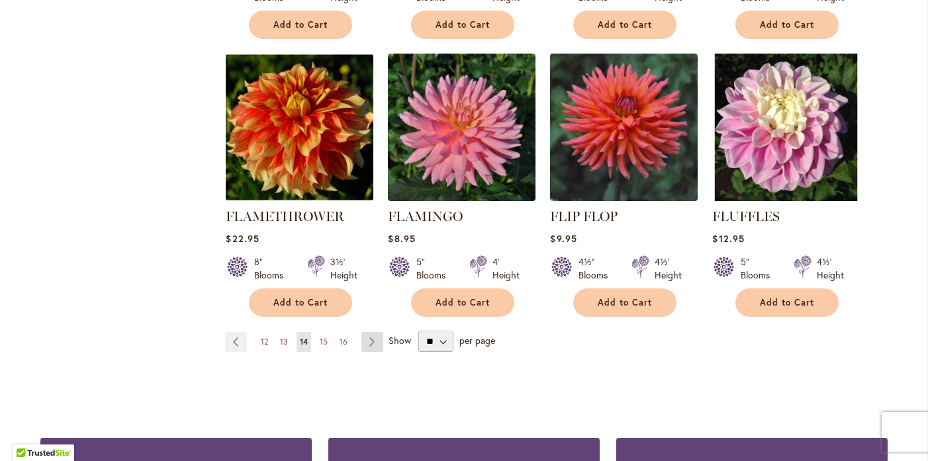
click at [370, 341] on link "Page Next" at bounding box center [372, 342] width 22 height 20
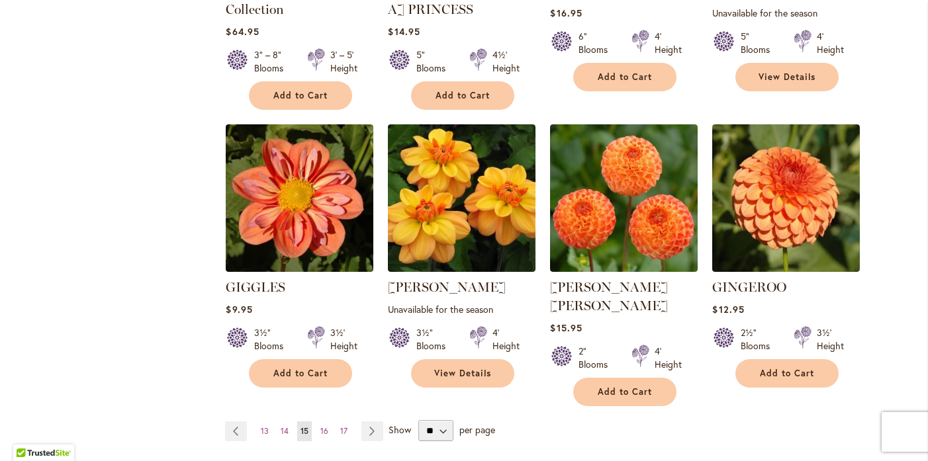
scroll to position [1041, 0]
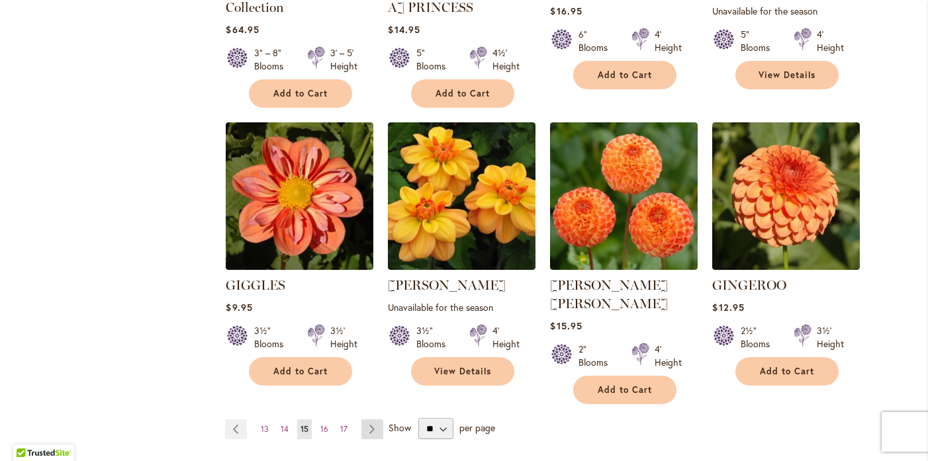
click at [369, 419] on link "Page Next" at bounding box center [372, 429] width 22 height 20
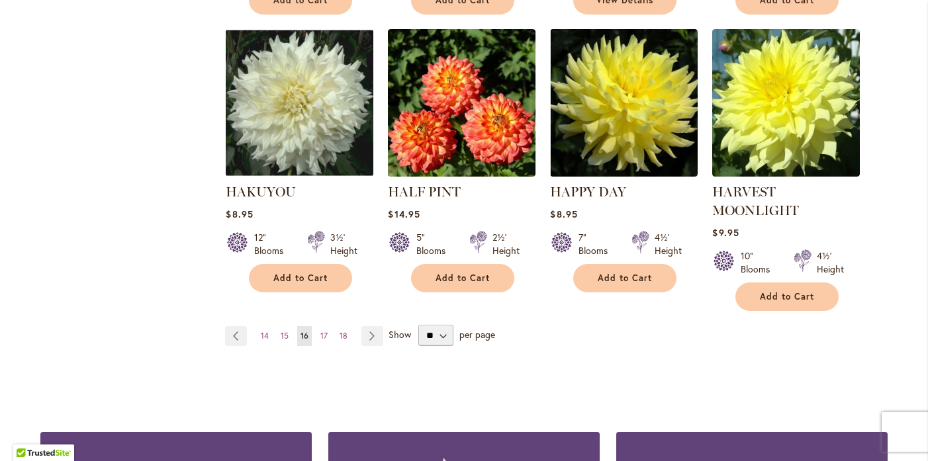
scroll to position [1062, 0]
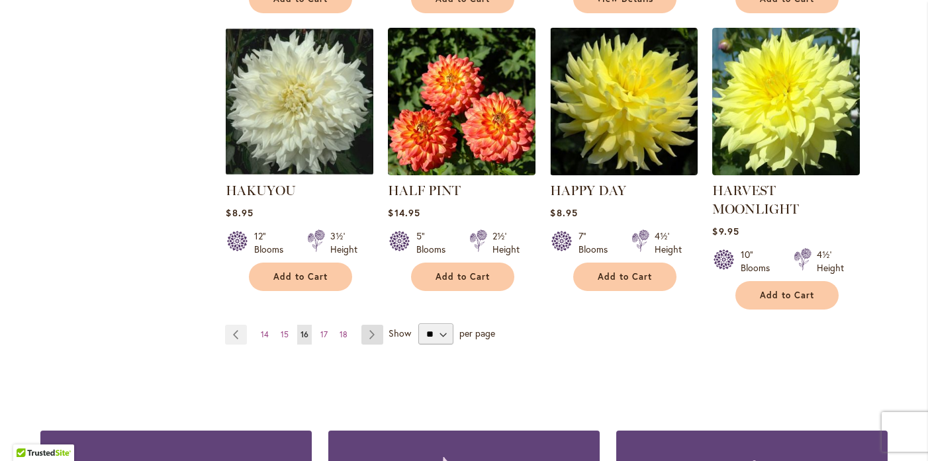
click at [369, 329] on link "Page Next" at bounding box center [372, 335] width 22 height 20
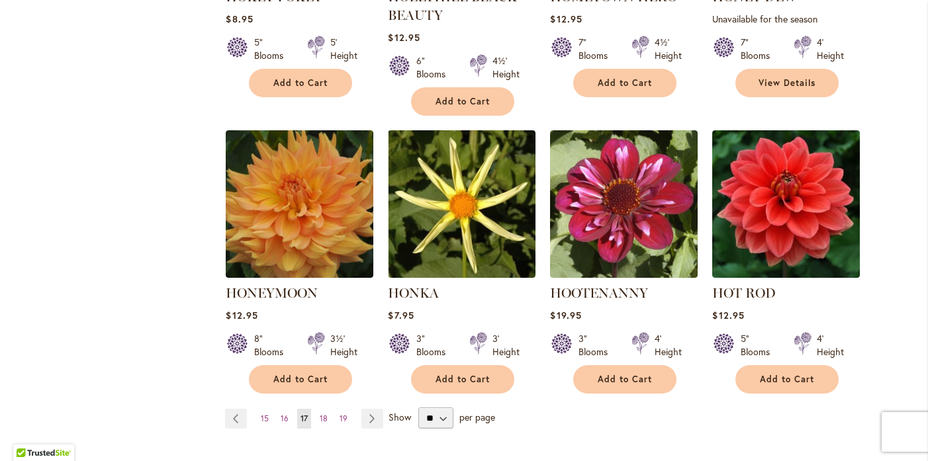
scroll to position [1031, 0]
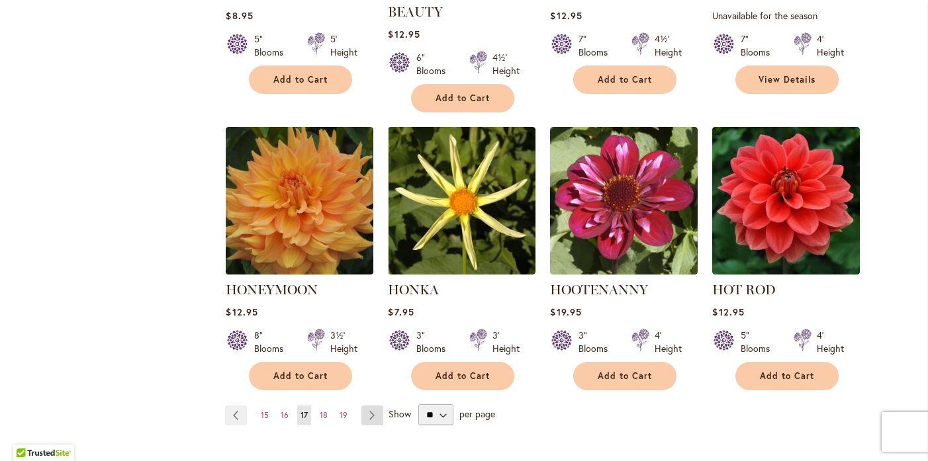
click at [365, 406] on link "Page Next" at bounding box center [372, 416] width 22 height 20
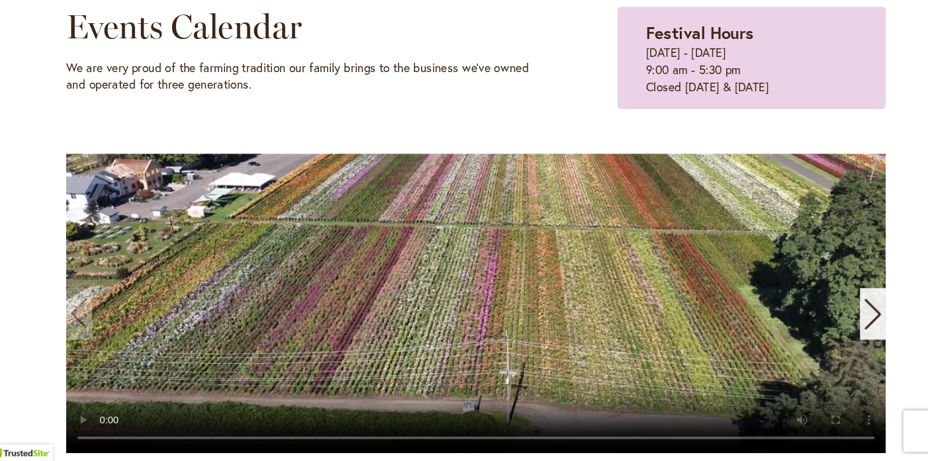
scroll to position [236, 0]
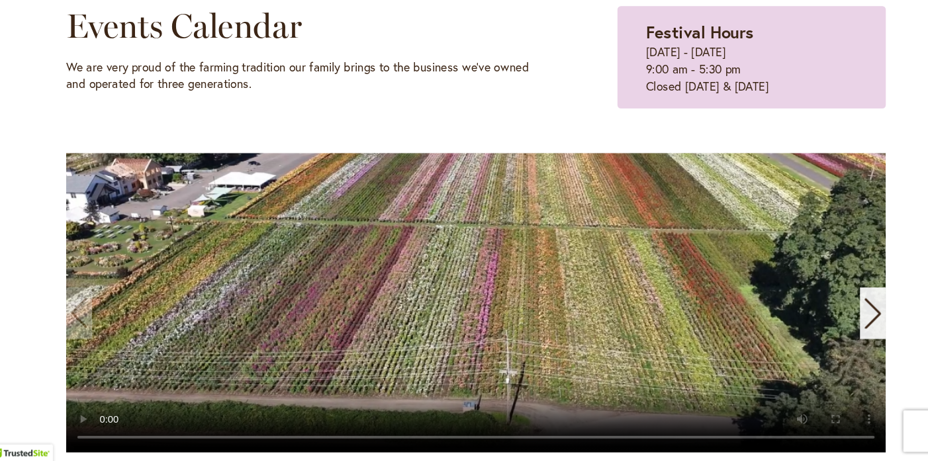
click at [845, 321] on icon "Next slide" at bounding box center [853, 320] width 18 height 29
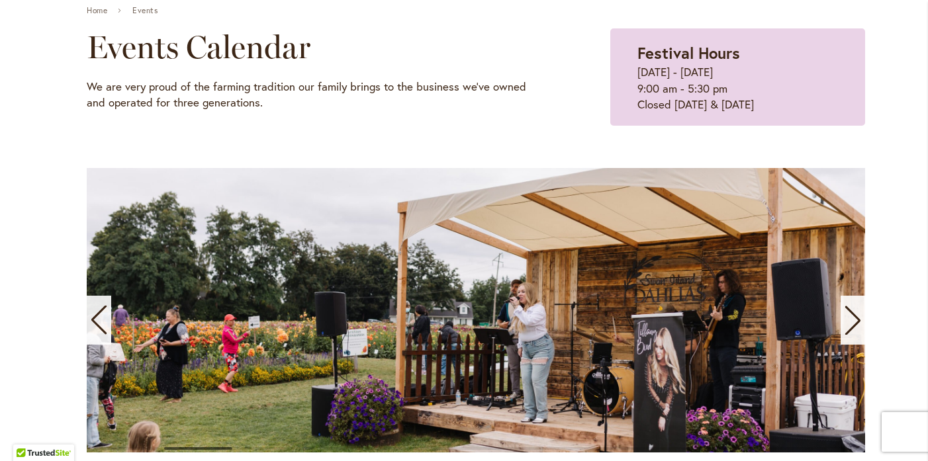
click at [850, 319] on icon "Next slide" at bounding box center [853, 320] width 18 height 29
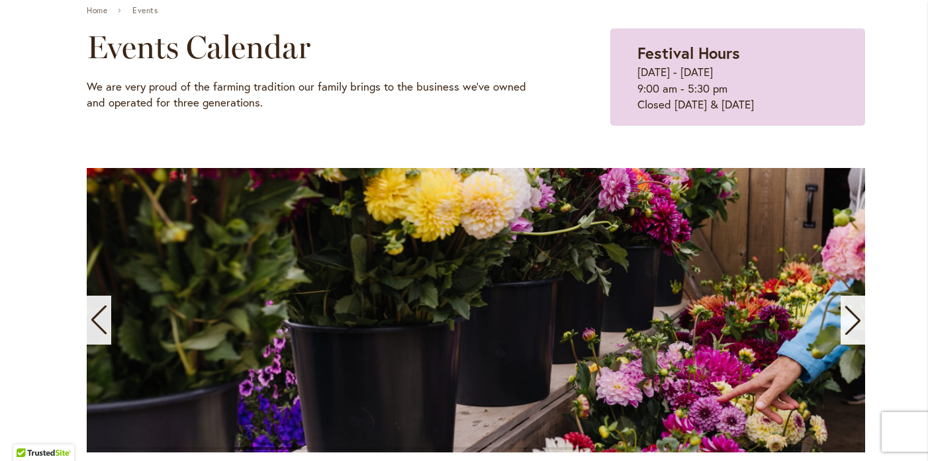
click at [850, 319] on icon "Next slide" at bounding box center [853, 320] width 18 height 29
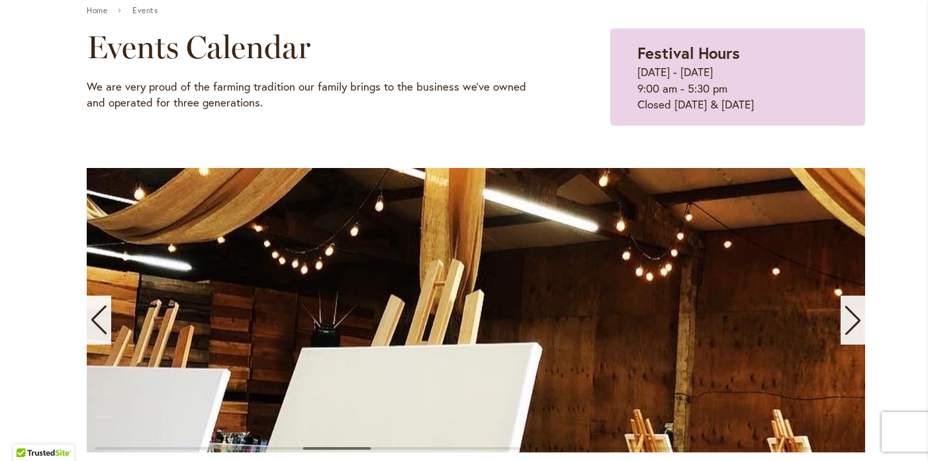
click at [850, 319] on icon "Next slide" at bounding box center [853, 320] width 18 height 29
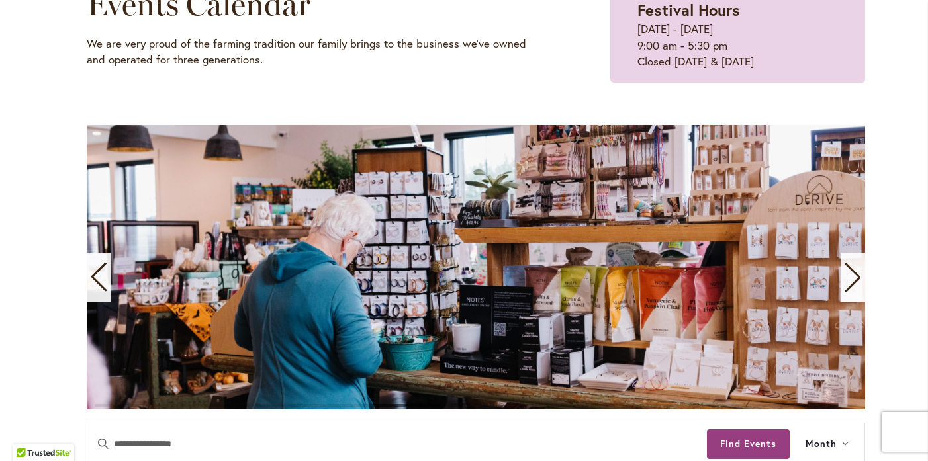
scroll to position [279, 0]
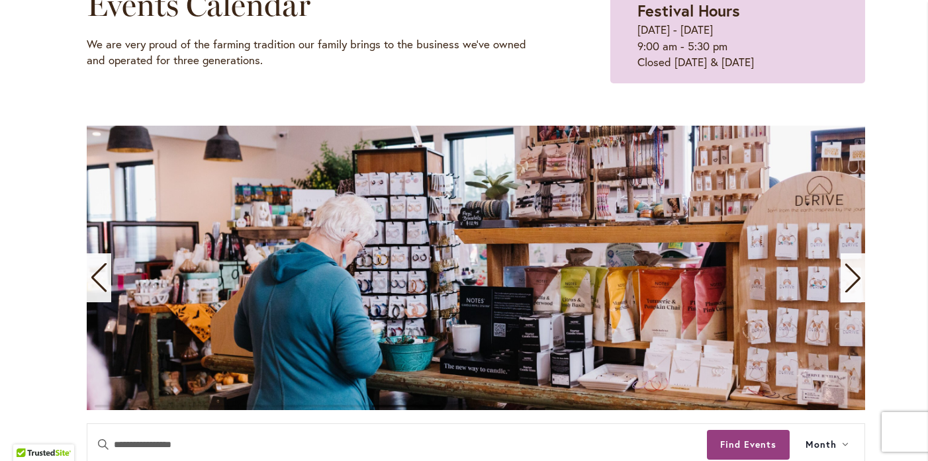
click at [850, 276] on icon "Next slide" at bounding box center [853, 277] width 18 height 29
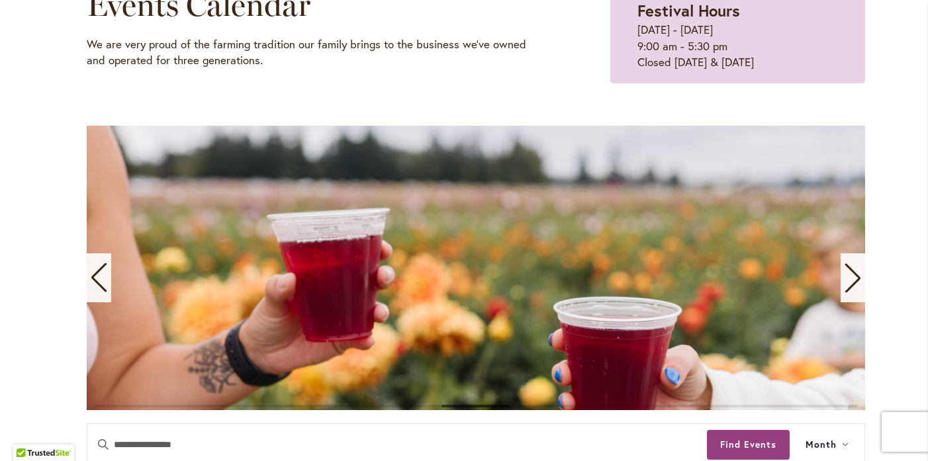
click at [850, 276] on icon "Next slide" at bounding box center [853, 277] width 18 height 29
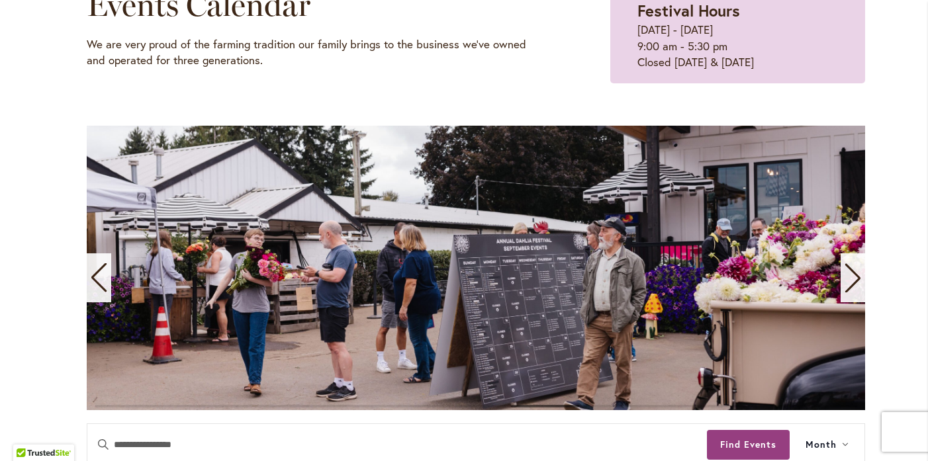
click at [850, 274] on icon "Next slide" at bounding box center [852, 278] width 15 height 29
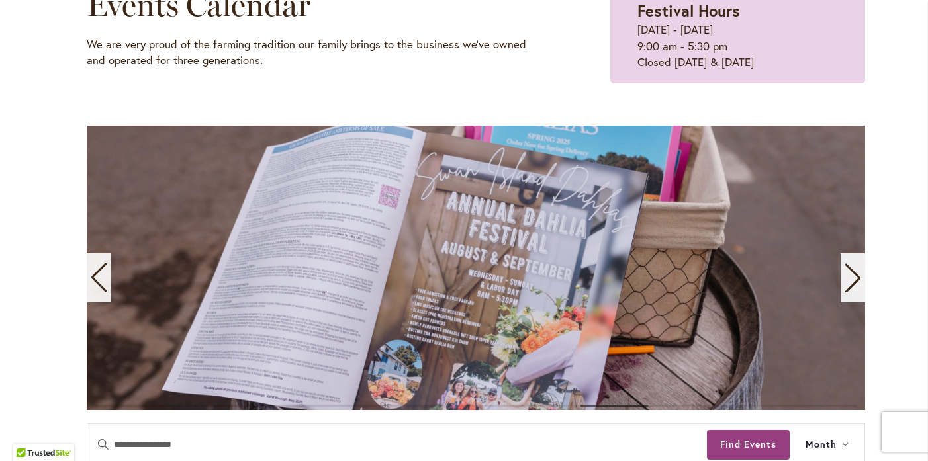
click at [850, 277] on icon "Next slide" at bounding box center [853, 277] width 18 height 29
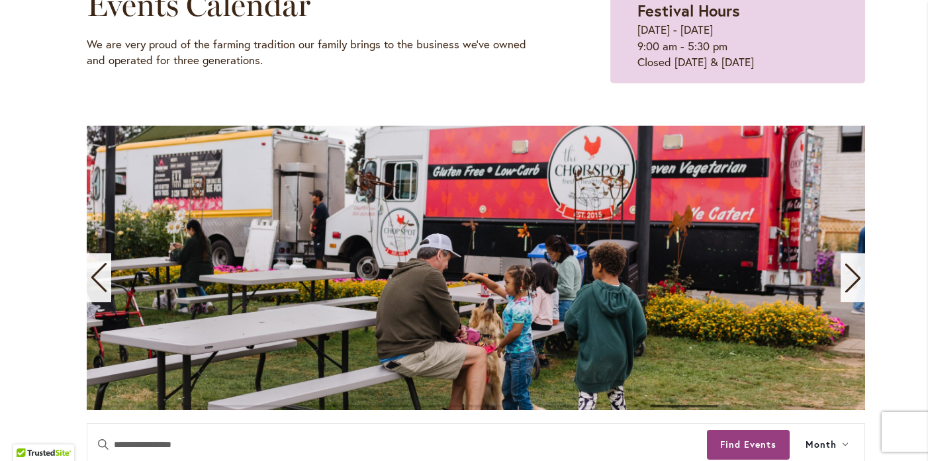
click at [850, 277] on icon "Next slide" at bounding box center [853, 277] width 18 height 29
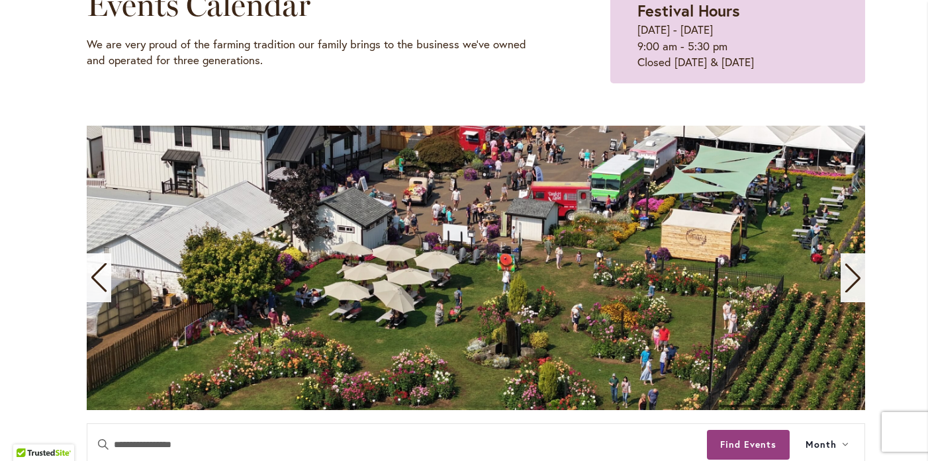
click at [850, 277] on icon "Next slide" at bounding box center [853, 277] width 18 height 29
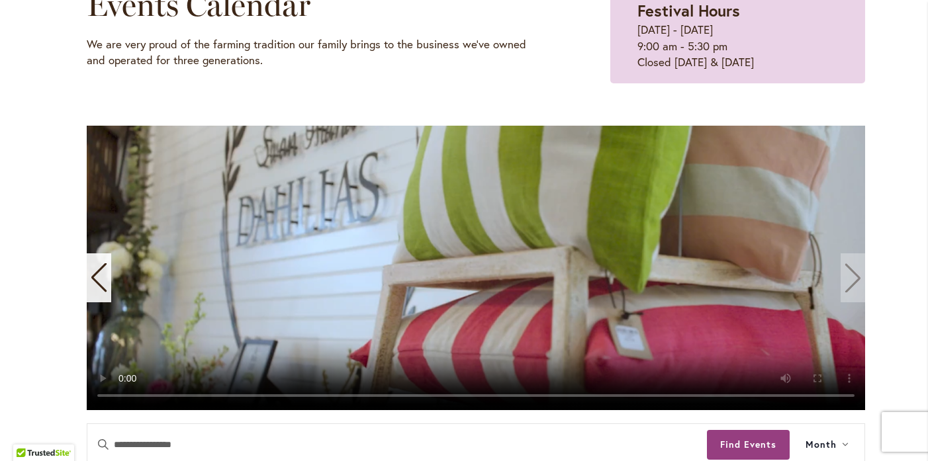
click at [849, 281] on video "11 / 11" at bounding box center [476, 268] width 778 height 284
click at [849, 276] on video "11 / 11" at bounding box center [476, 268] width 778 height 284
click at [850, 275] on video "11 / 11" at bounding box center [476, 268] width 778 height 284
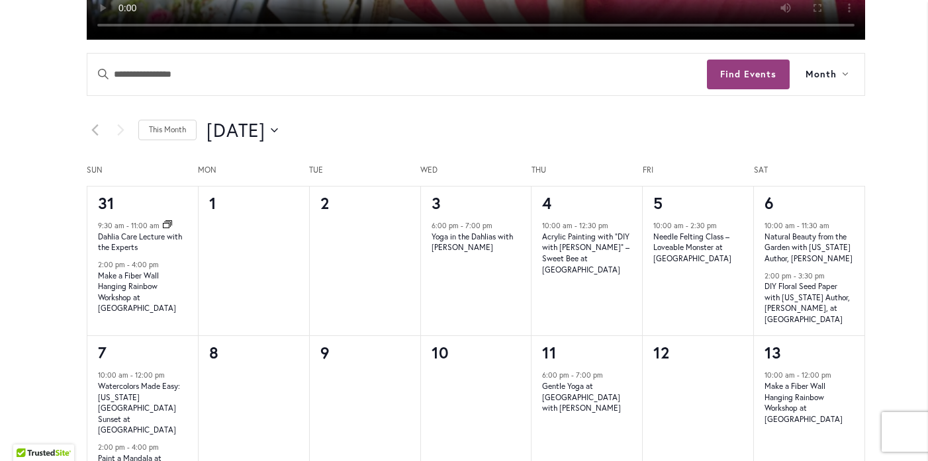
scroll to position [650, 0]
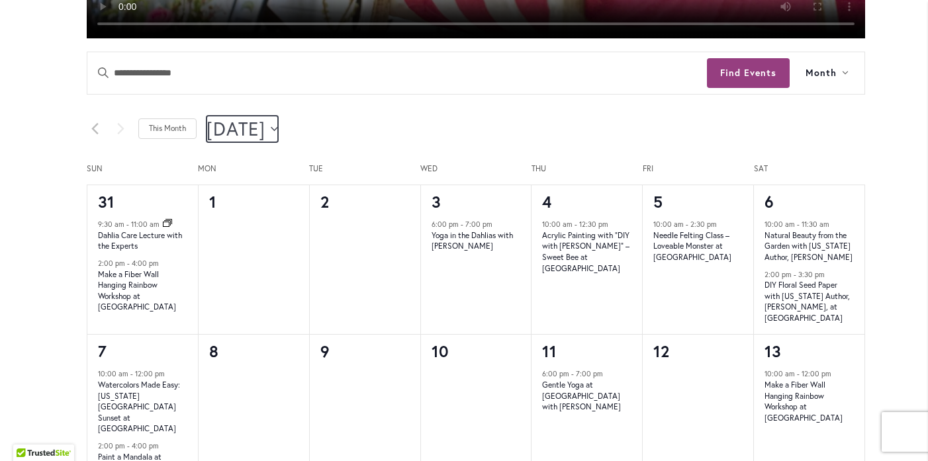
click at [278, 122] on button "9/1/2025 September 2025" at bounding box center [241, 129] width 71 height 26
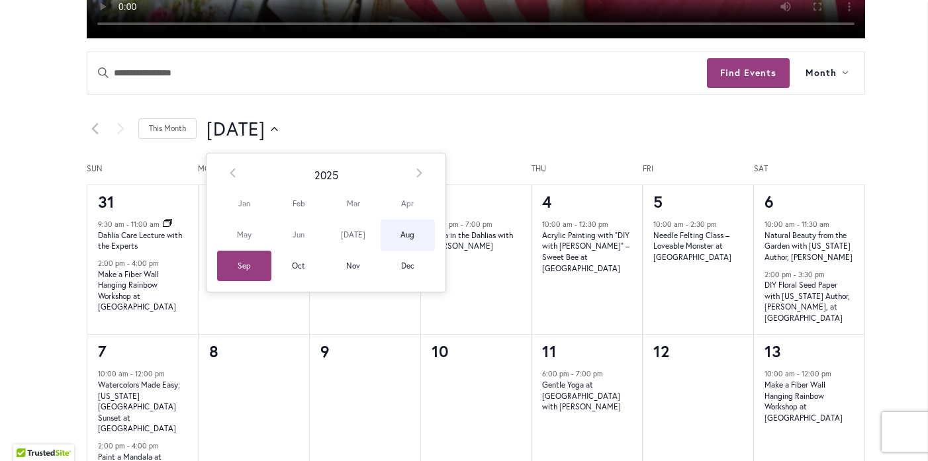
click at [409, 231] on span "Aug" at bounding box center [407, 235] width 54 height 31
click at [871, 154] on div "35 events found. Home Events Events Calendar We are very proud of the farming t…" at bounding box center [476, 326] width 834 height 1497
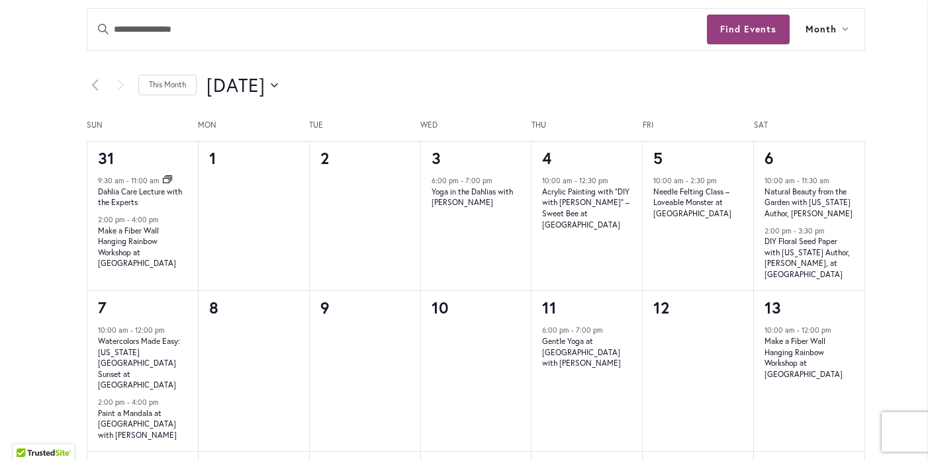
scroll to position [698, 0]
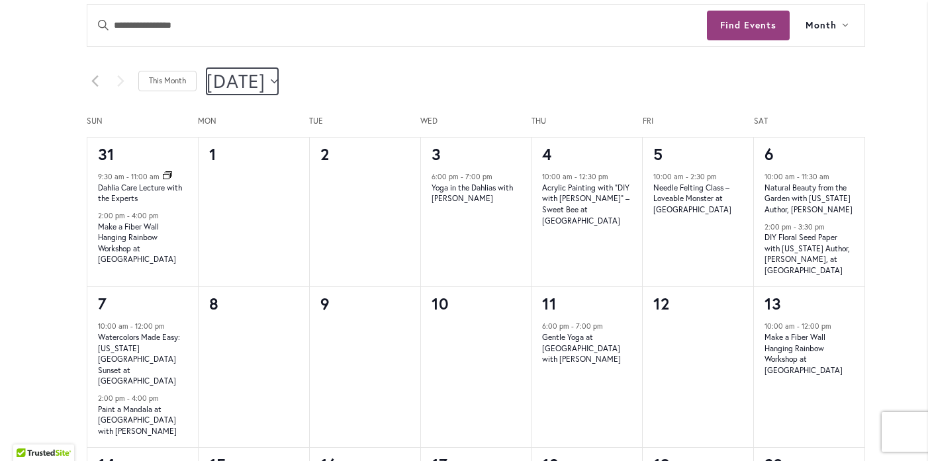
click at [265, 87] on span "September 2025" at bounding box center [235, 81] width 59 height 26
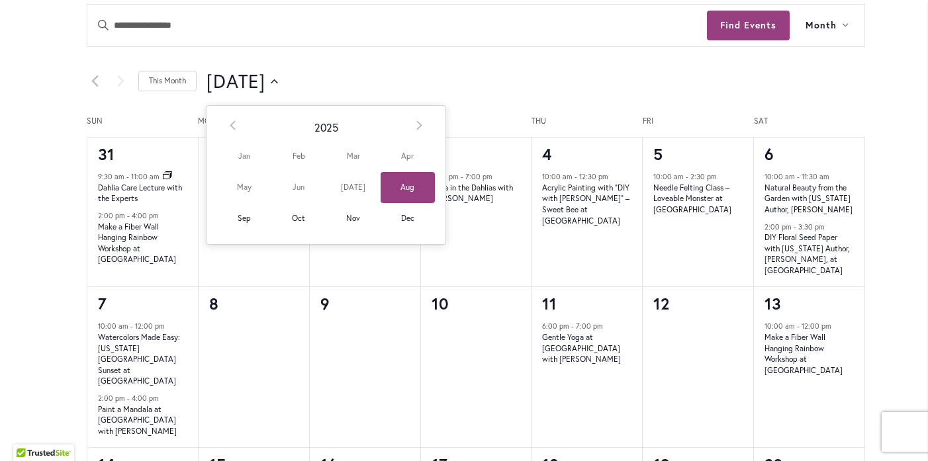
scroll to position [0, 0]
click at [410, 193] on span "Aug" at bounding box center [407, 187] width 54 height 31
drag, startPoint x: 273, startPoint y: 198, endPoint x: 238, endPoint y: 202, distance: 35.3
click at [238, 202] on td "Jan Feb Mar Apr May Jun Jul Aug Sep Oct Nov Dec" at bounding box center [326, 187] width 218 height 93
click at [415, 82] on div "9/1/2025 September 2025 Select date. ******** Prev August 2025 Next S M T W T F…" at bounding box center [535, 81] width 658 height 26
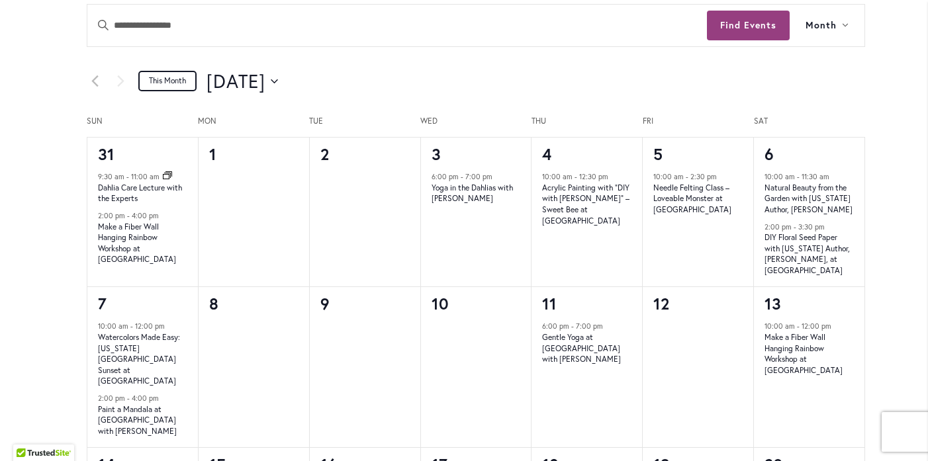
click at [174, 79] on link "This Month" at bounding box center [167, 81] width 58 height 21
click at [91, 79] on icon "Previous month" at bounding box center [94, 81] width 7 height 13
click at [91, 80] on icon "Previous month" at bounding box center [94, 80] width 7 height 11
click at [278, 79] on icon "Click to toggle datepicker" at bounding box center [274, 81] width 7 height 5
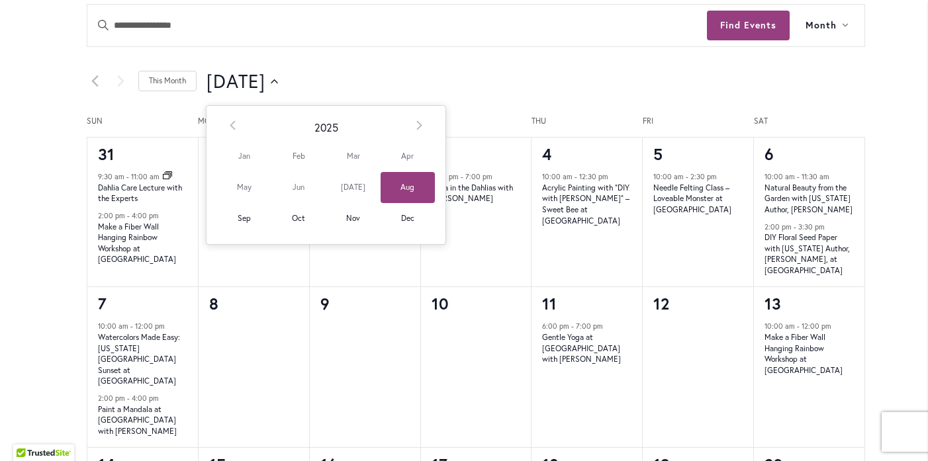
click at [402, 185] on span "Aug" at bounding box center [407, 187] width 54 height 31
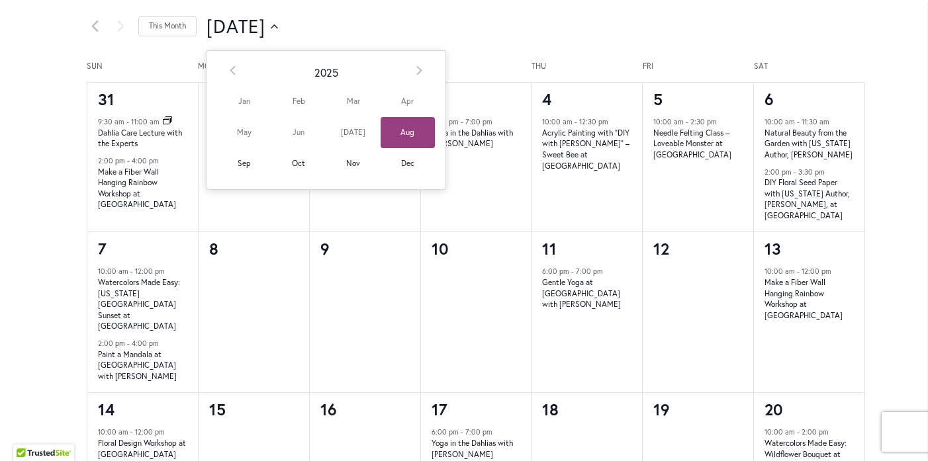
scroll to position [789, 0]
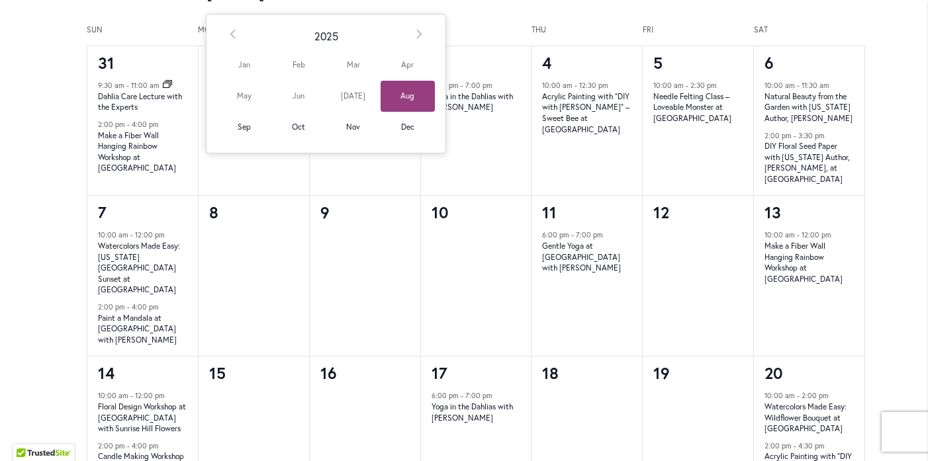
click at [49, 331] on div "35 events found. Home Events Events Calendar We are very proud of the farming t…" at bounding box center [475, 187] width 871 height 1497
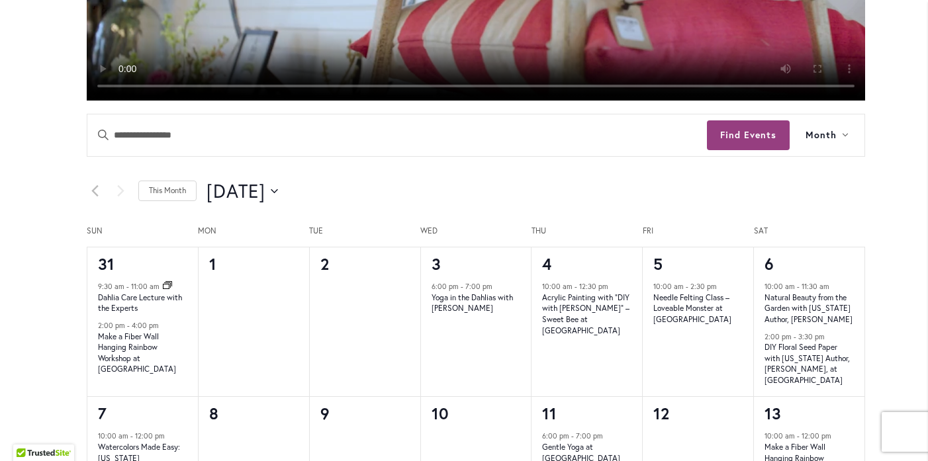
scroll to position [631, 0]
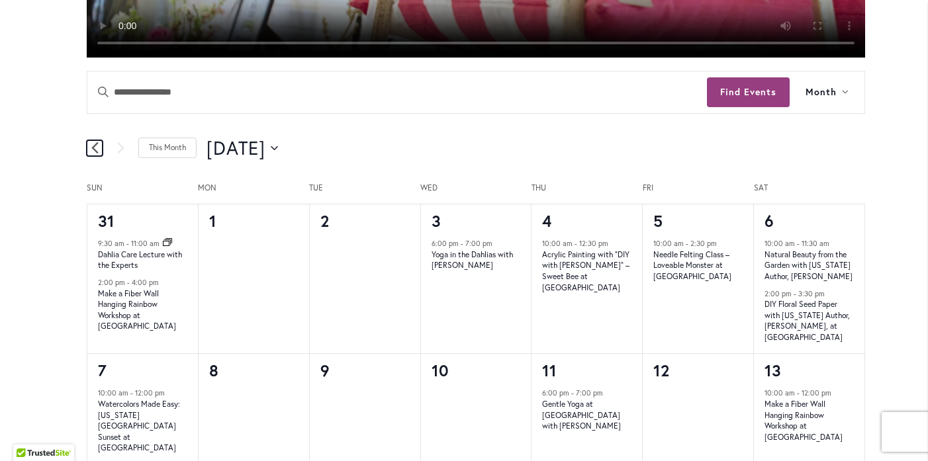
click at [91, 143] on icon "Previous month" at bounding box center [94, 148] width 7 height 13
click at [278, 146] on icon "Click to toggle datepicker" at bounding box center [274, 148] width 7 height 5
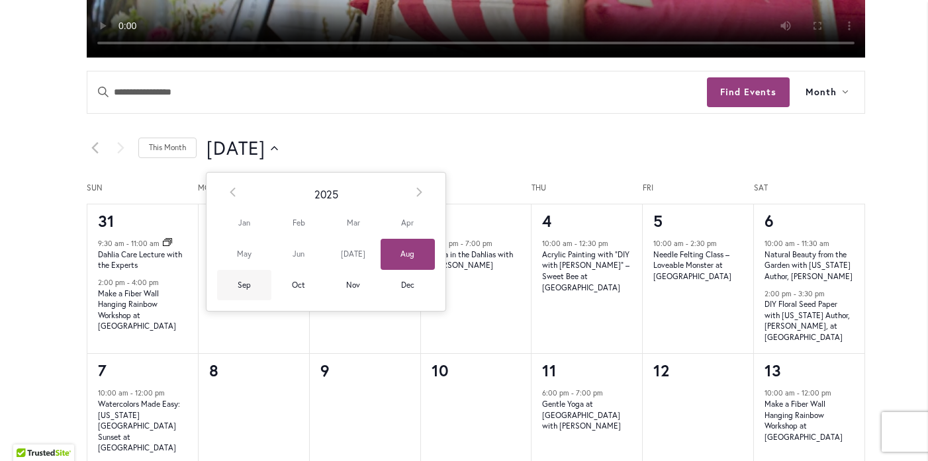
scroll to position [0, 0]
click at [241, 283] on span "Sep" at bounding box center [244, 285] width 54 height 31
click at [405, 253] on span "Aug" at bounding box center [407, 254] width 54 height 31
type input "********"
click at [278, 146] on icon "Click to toggle datepicker" at bounding box center [274, 148] width 7 height 5
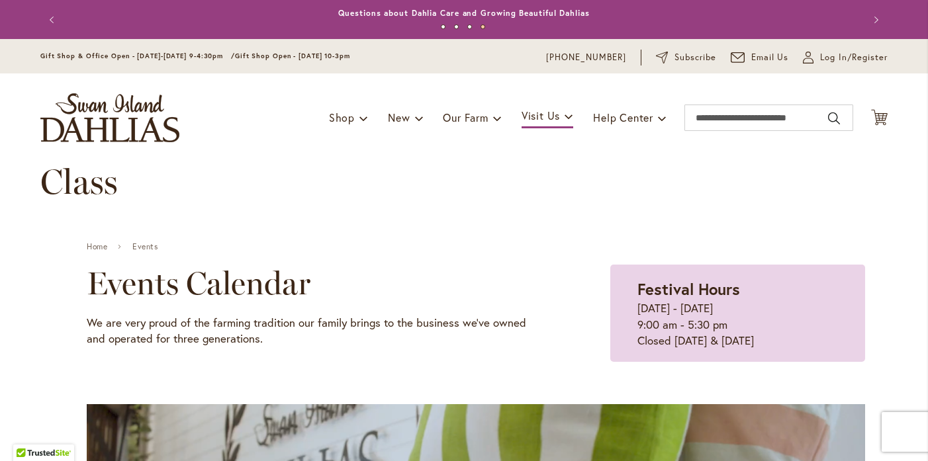
click at [769, 191] on div "Class" at bounding box center [463, 195] width 847 height 66
click at [93, 246] on link "Home" at bounding box center [97, 246] width 21 height 9
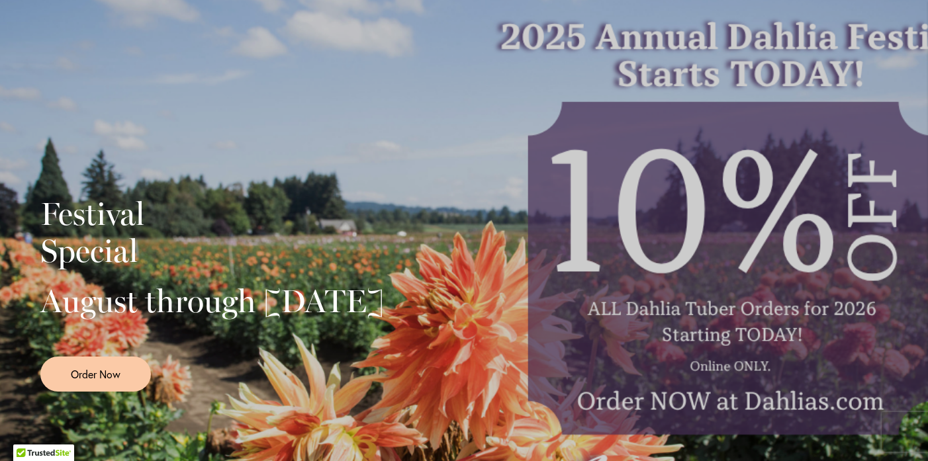
scroll to position [226, 0]
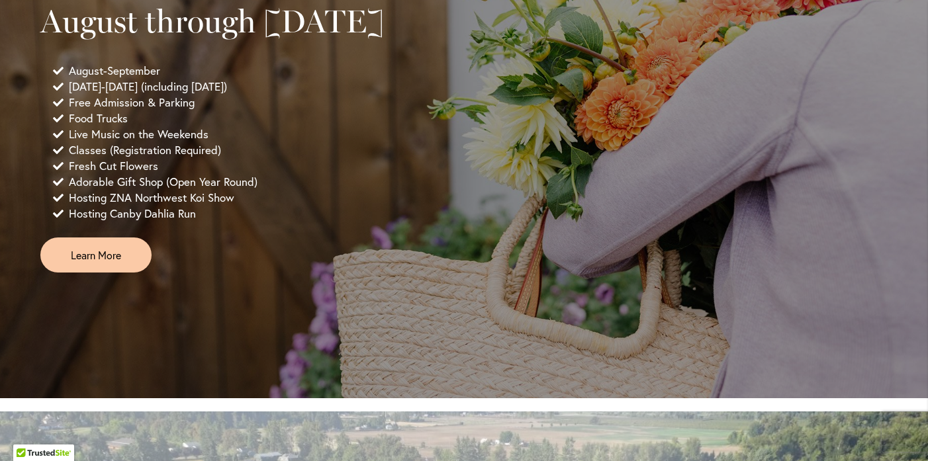
scroll to position [1058, 0]
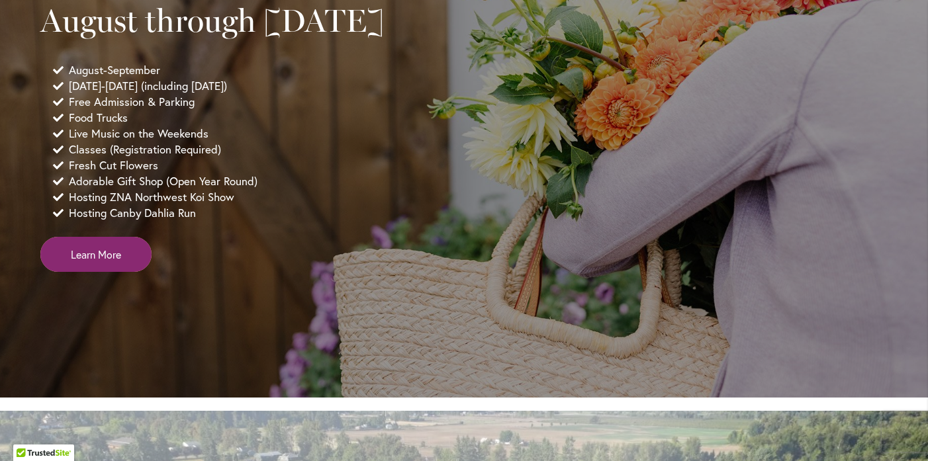
click at [92, 262] on span "Learn More" at bounding box center [96, 254] width 50 height 15
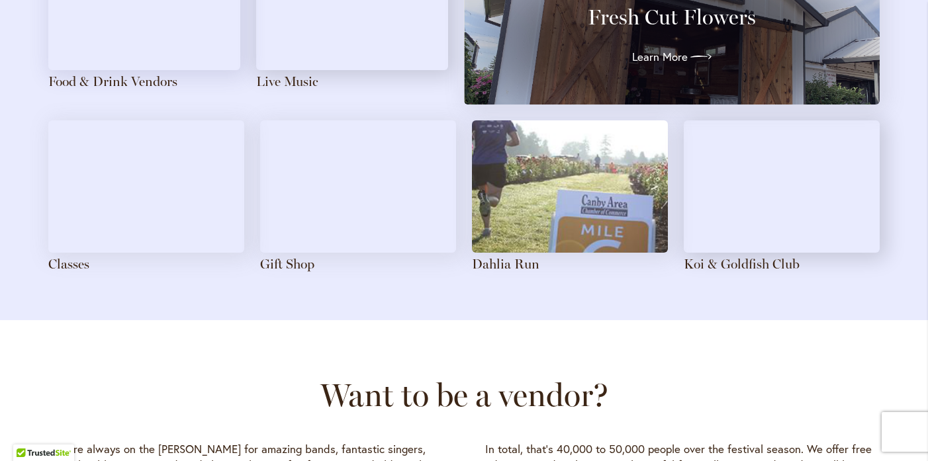
scroll to position [1570, 0]
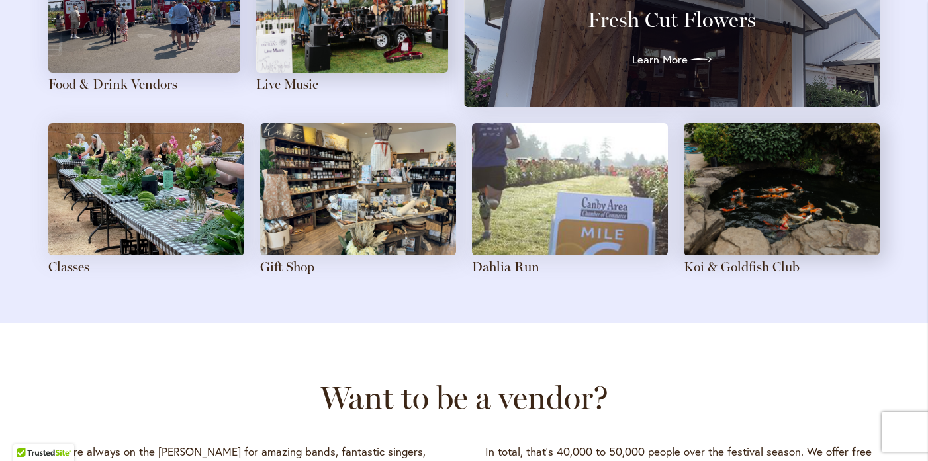
click at [72, 242] on img at bounding box center [146, 189] width 196 height 132
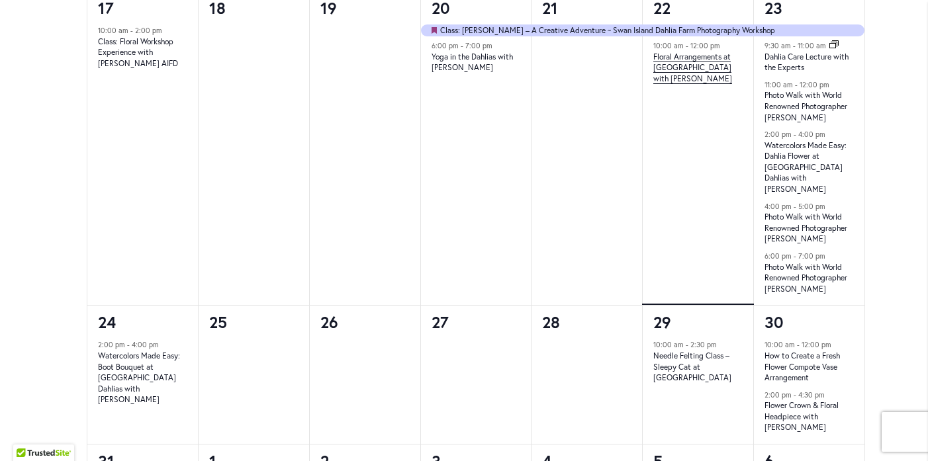
scroll to position [1209, 0]
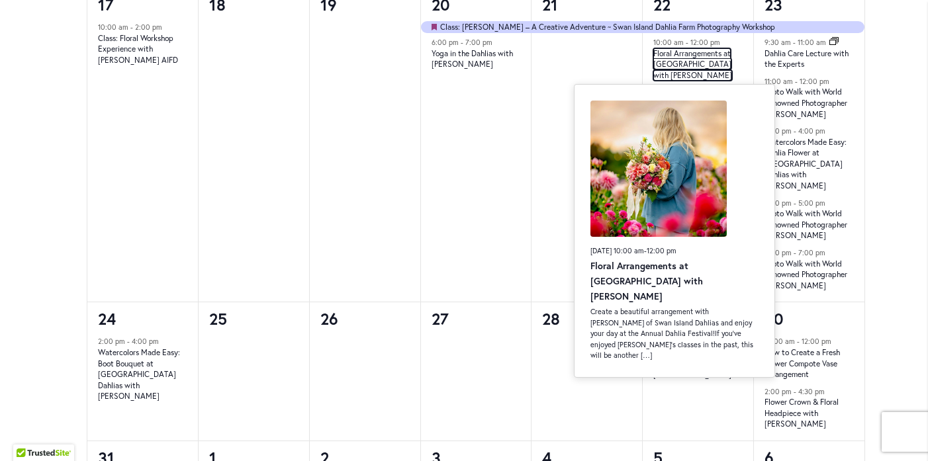
click at [666, 66] on link "Floral Arrangements at [GEOGRAPHIC_DATA] with [PERSON_NAME]" at bounding box center [692, 64] width 79 height 32
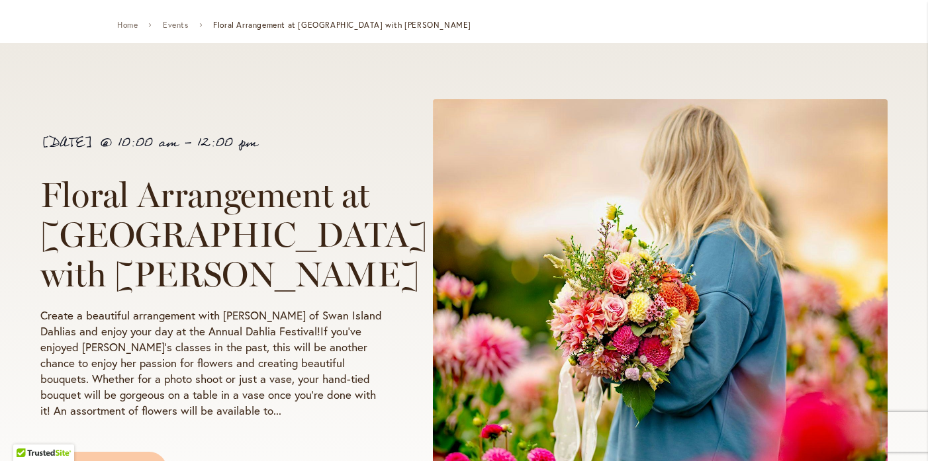
scroll to position [156, 0]
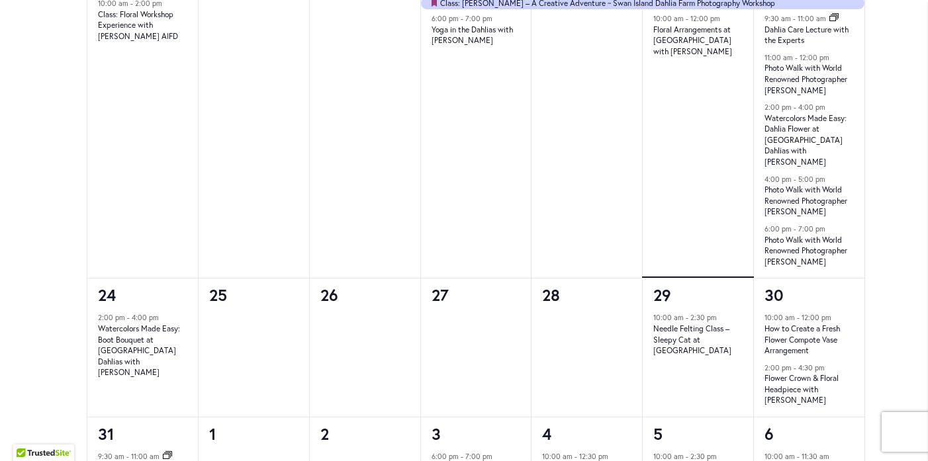
scroll to position [1244, 0]
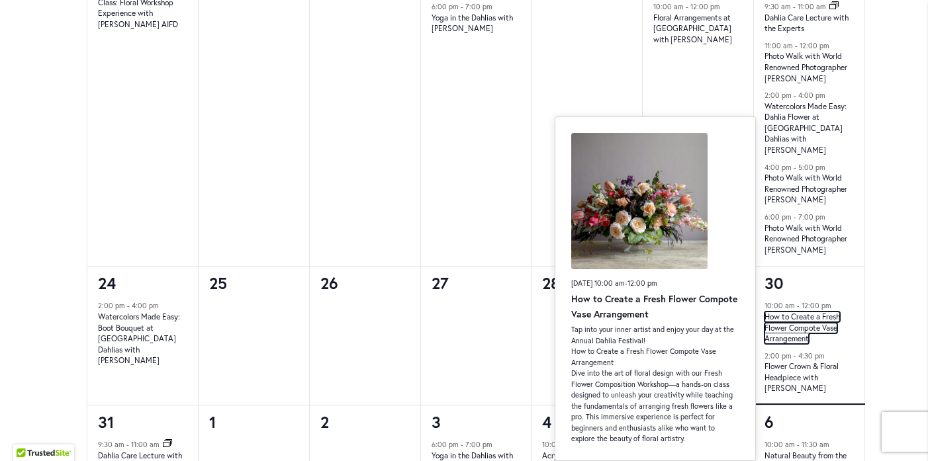
click at [789, 319] on link "How to Create a Fresh Flower Compote Vase Arrangement" at bounding box center [801, 328] width 75 height 32
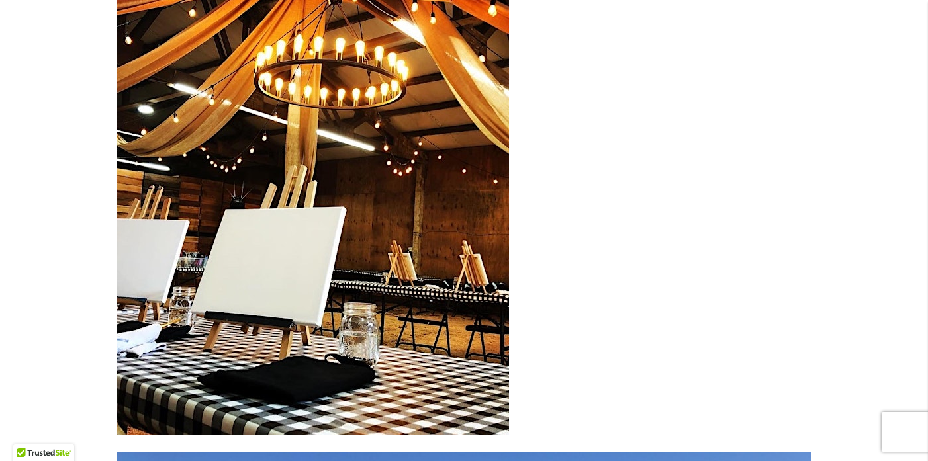
scroll to position [3760, 0]
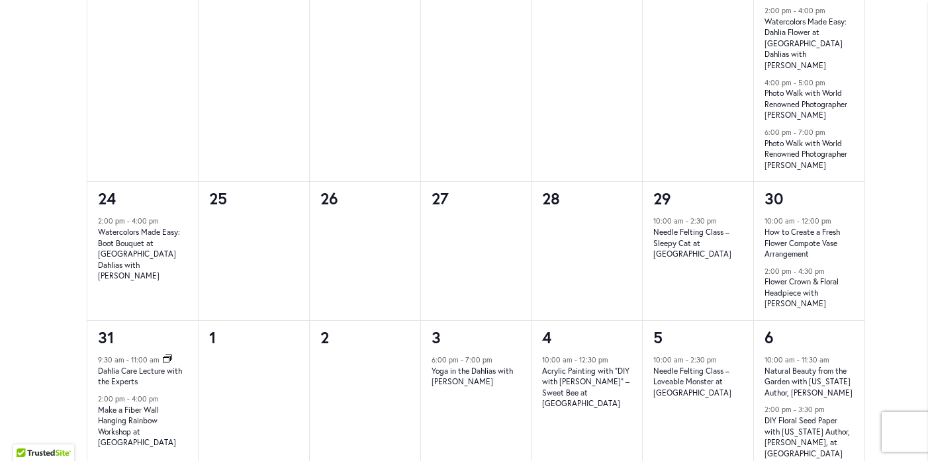
scroll to position [1330, 0]
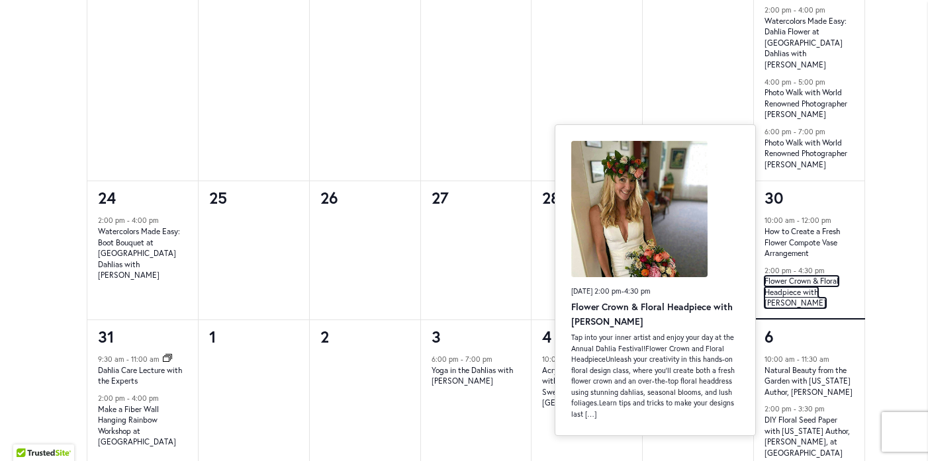
click at [808, 281] on link "Flower Crown & Floral Headpiece with [PERSON_NAME]" at bounding box center [801, 292] width 74 height 32
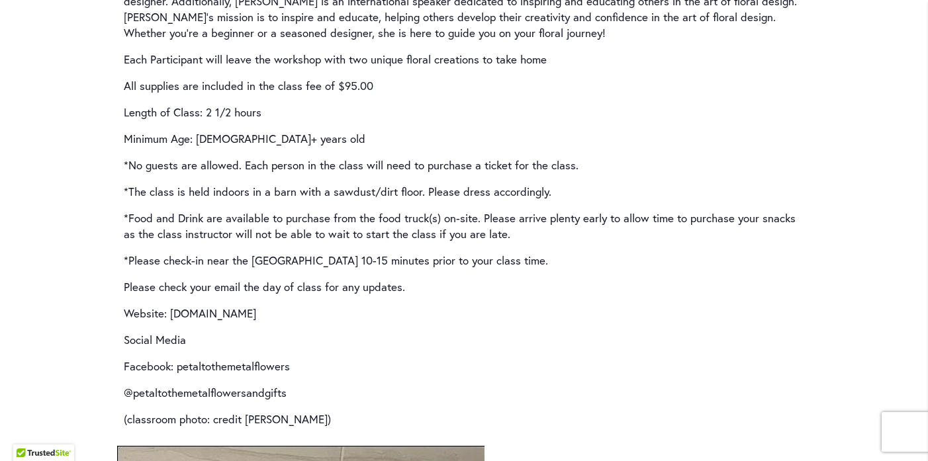
scroll to position [2170, 0]
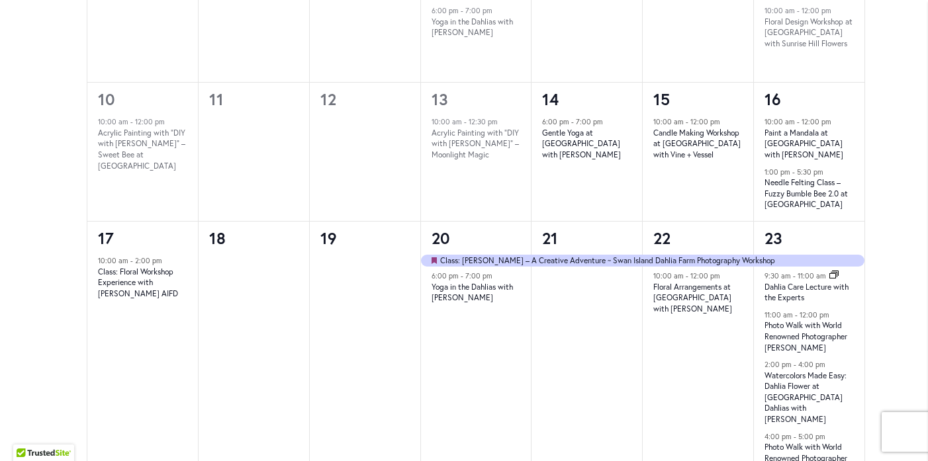
scroll to position [977, 0]
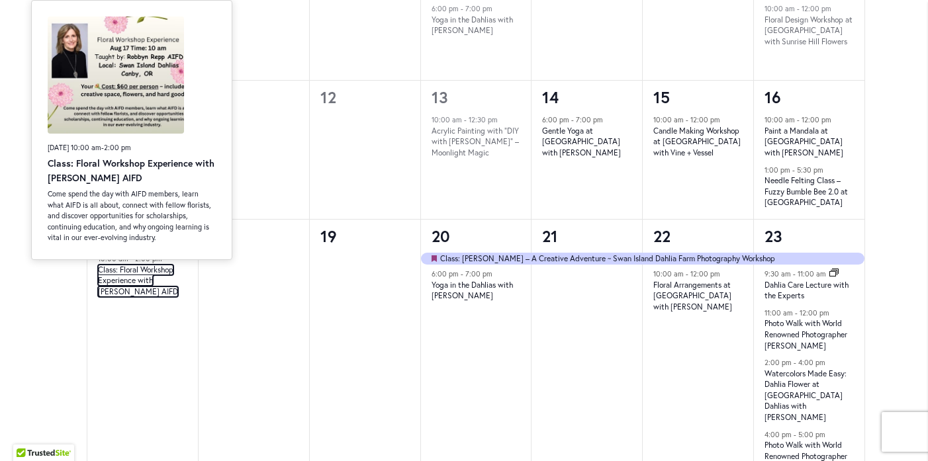
click at [112, 280] on link "Class: Floral Workshop Experience with [PERSON_NAME] AIFD" at bounding box center [138, 281] width 80 height 32
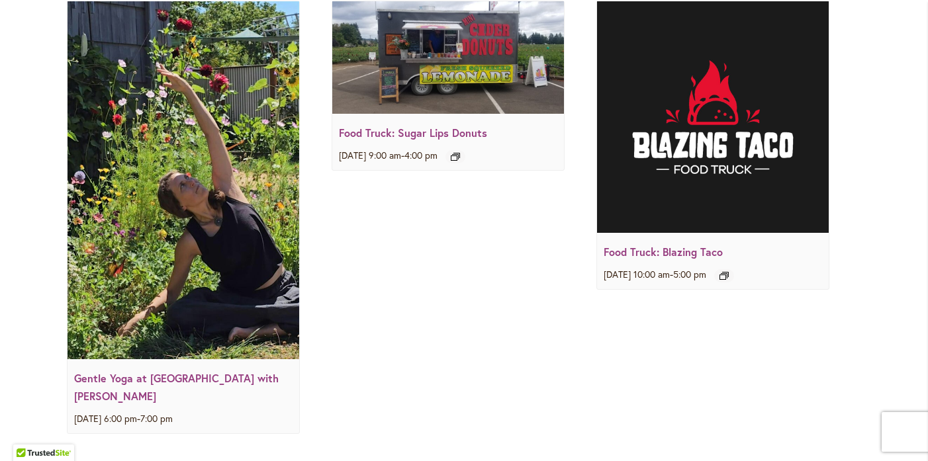
scroll to position [2445, 0]
